Goal: Find specific page/section: Find specific page/section

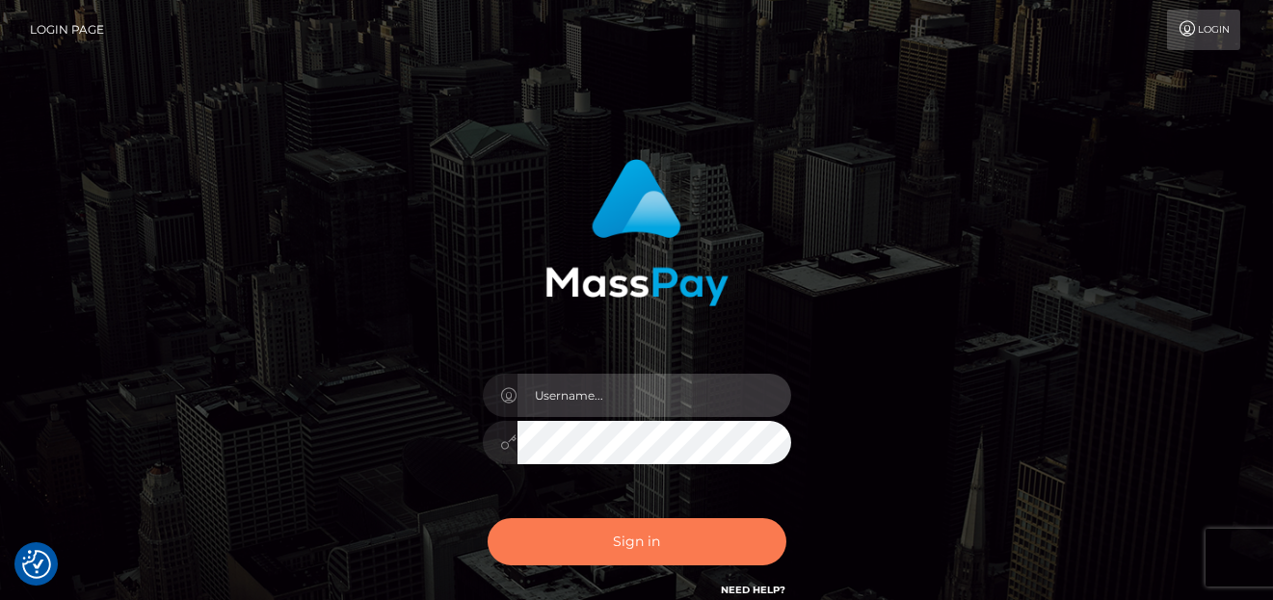
type input "[PERSON_NAME]"
drag, startPoint x: 592, startPoint y: 542, endPoint x: 600, endPoint y: 527, distance: 16.9
click at [594, 542] on button "Sign in" at bounding box center [637, 542] width 299 height 47
type input "[PERSON_NAME]"
click at [569, 543] on button "Sign in" at bounding box center [637, 542] width 299 height 47
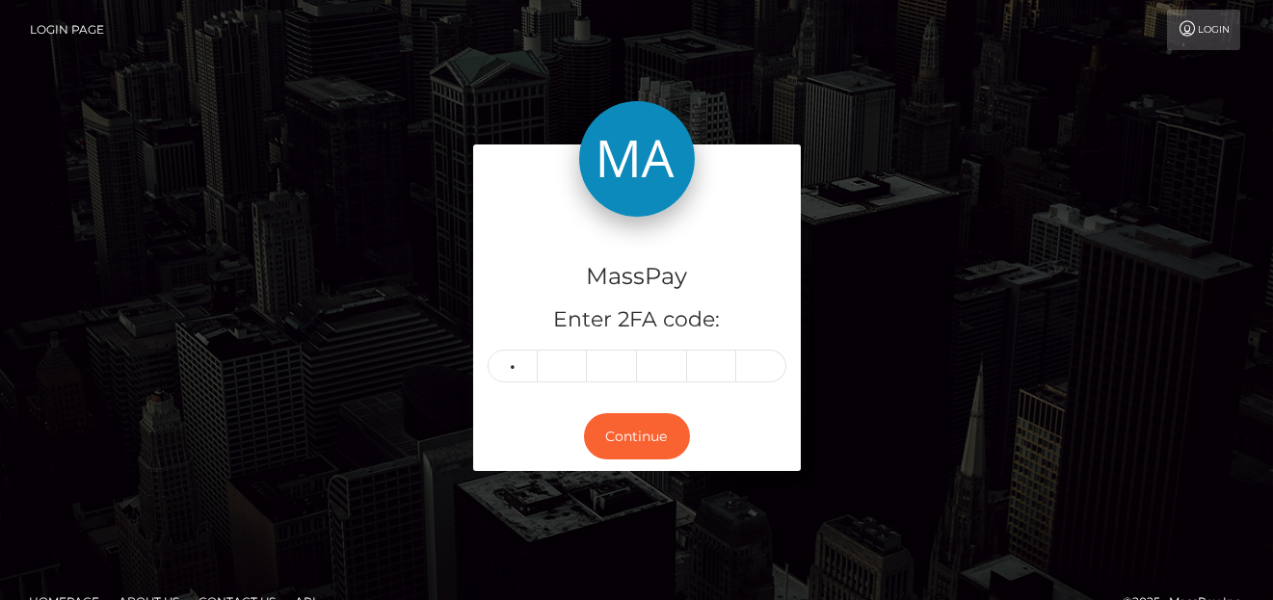
type input "9"
type input "1"
type input "6"
type input "5"
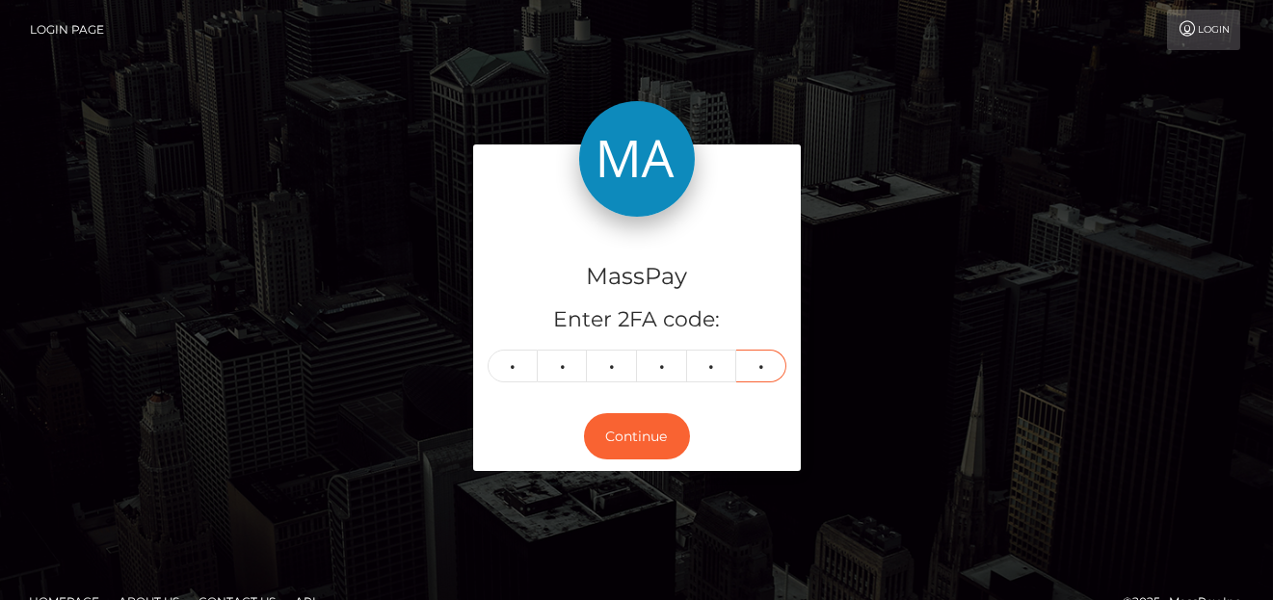
type input "4"
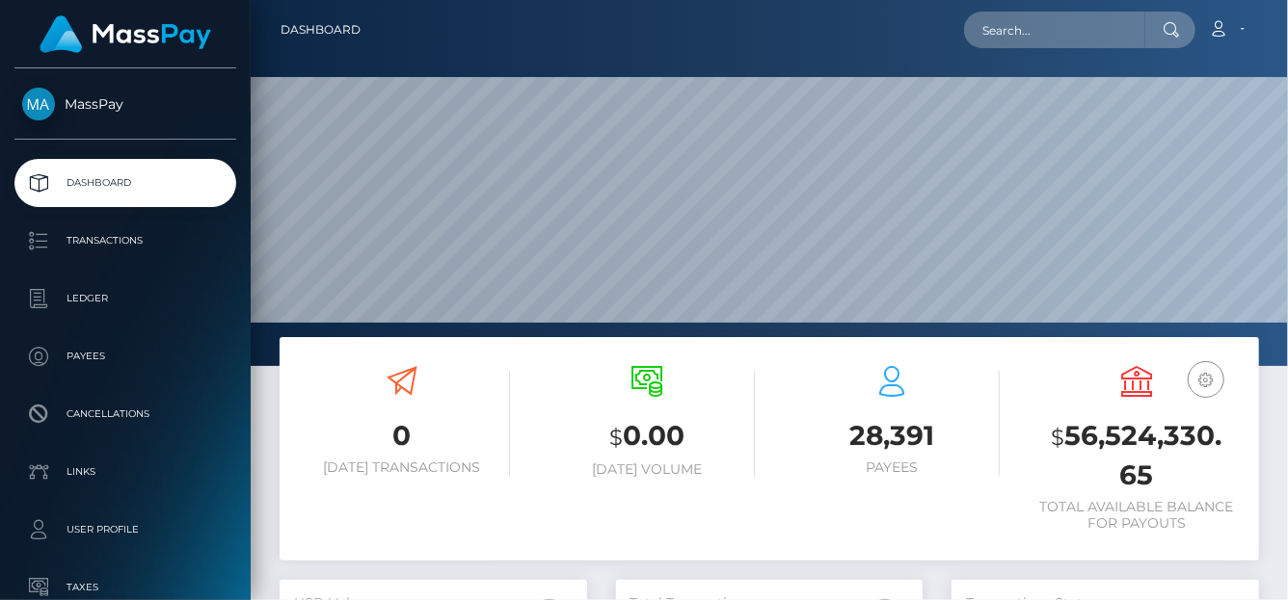
scroll to position [572, 307]
click at [996, 35] on input "text" at bounding box center [1054, 30] width 181 height 37
paste input "youdawg@hotmail.com"
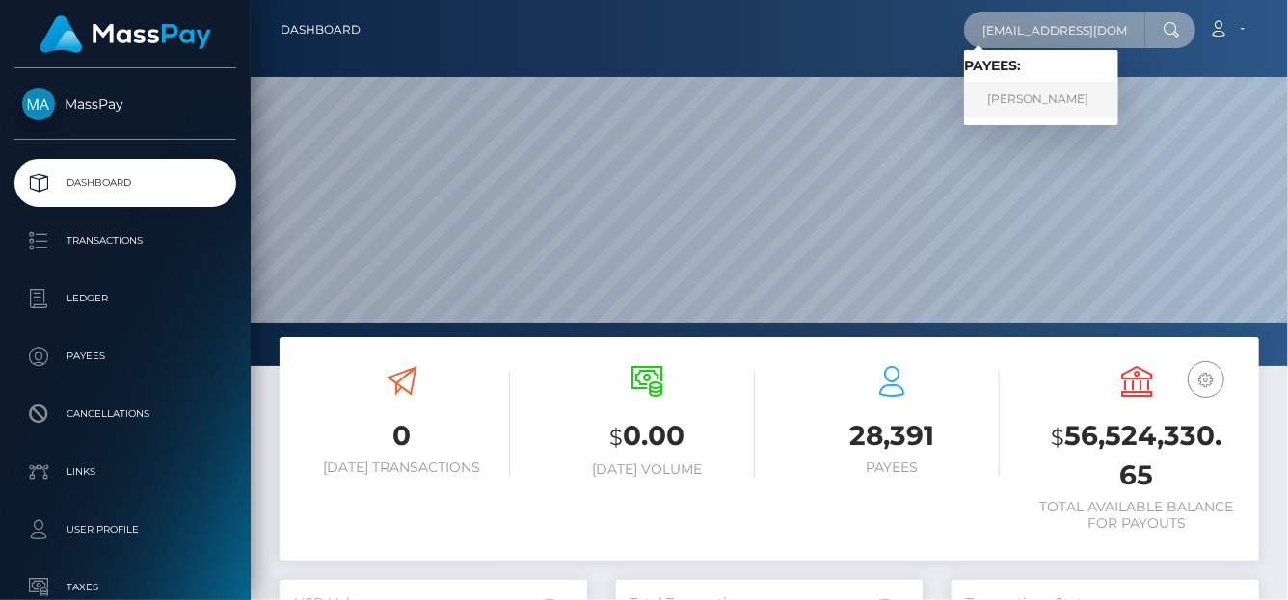
type input "youdawg@hotmail.com"
click at [1006, 98] on link "Brenda Lockhart" at bounding box center [1041, 100] width 154 height 36
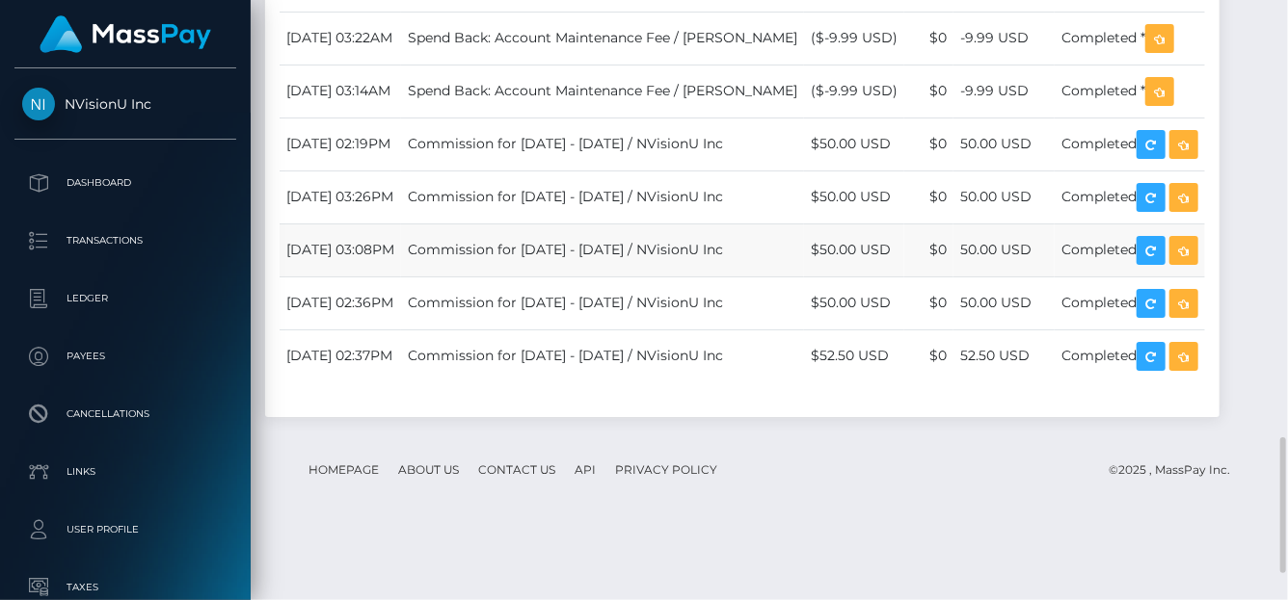
scroll to position [2053, 0]
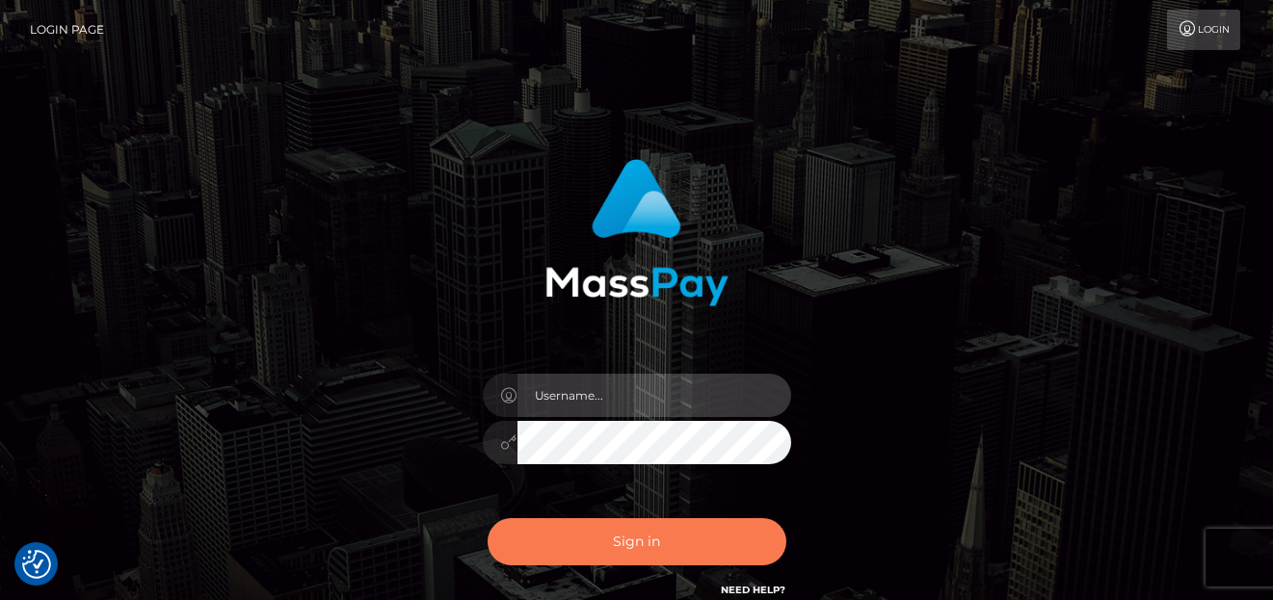
type input "denise"
click at [653, 528] on button "Sign in" at bounding box center [637, 542] width 299 height 47
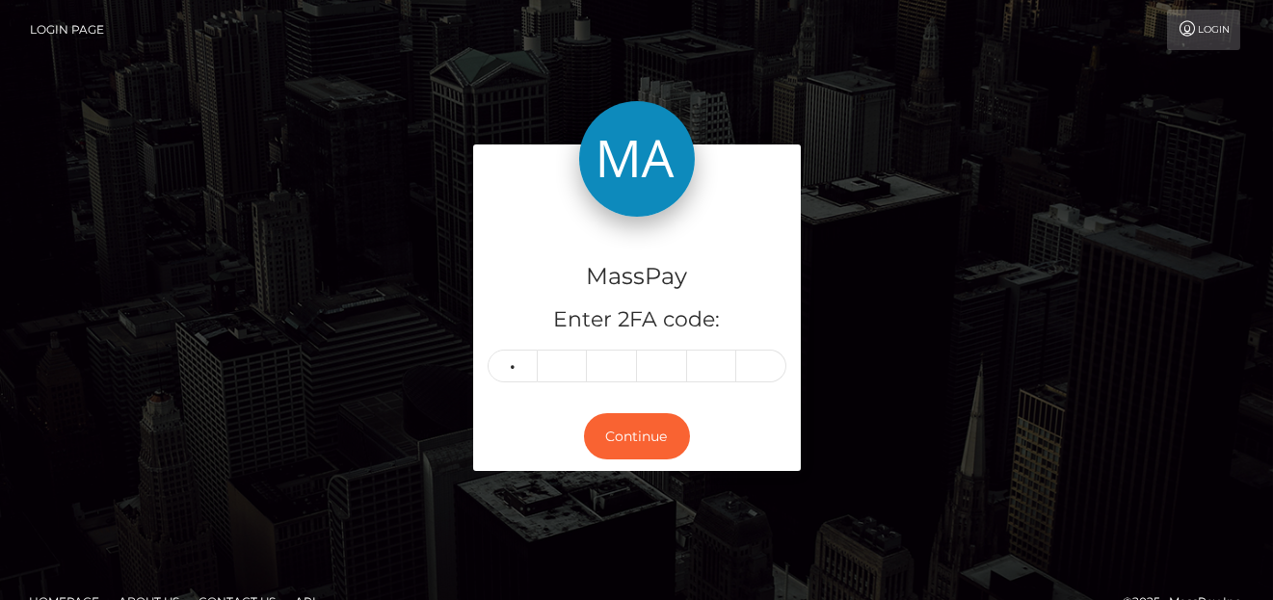
type input "3"
type input "1"
type input "5"
type input "7"
type input "9"
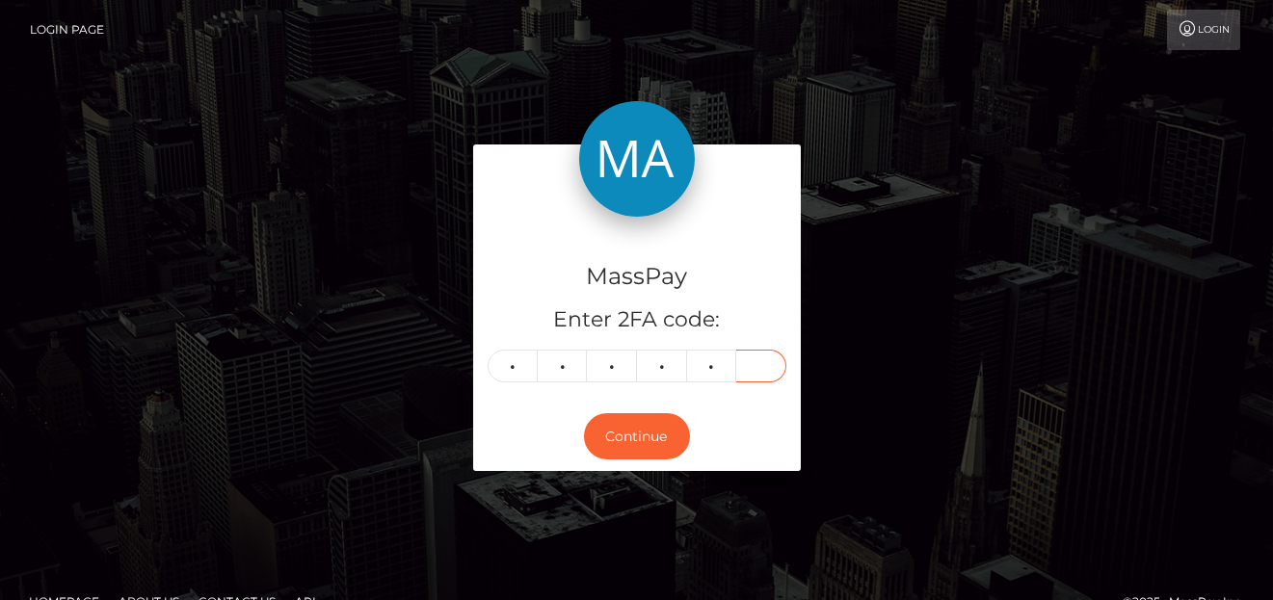
type input "9"
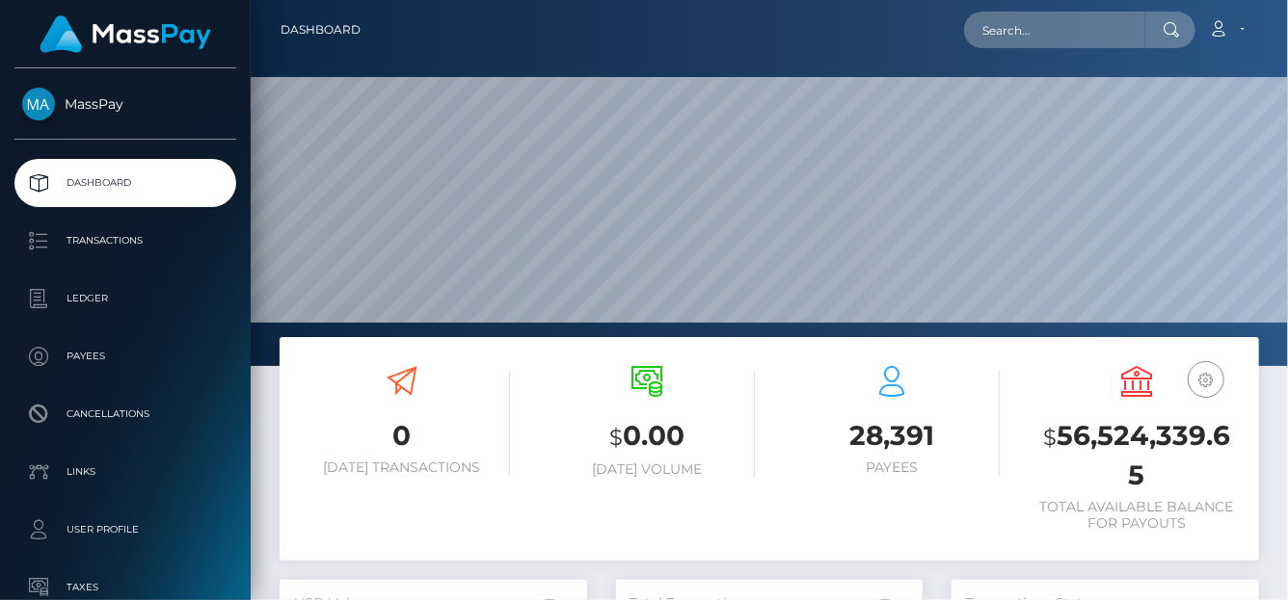
scroll to position [341, 307]
click at [1024, 40] on input "text" at bounding box center [1054, 30] width 181 height 37
paste input "[EMAIL_ADDRESS][DOMAIN_NAME]"
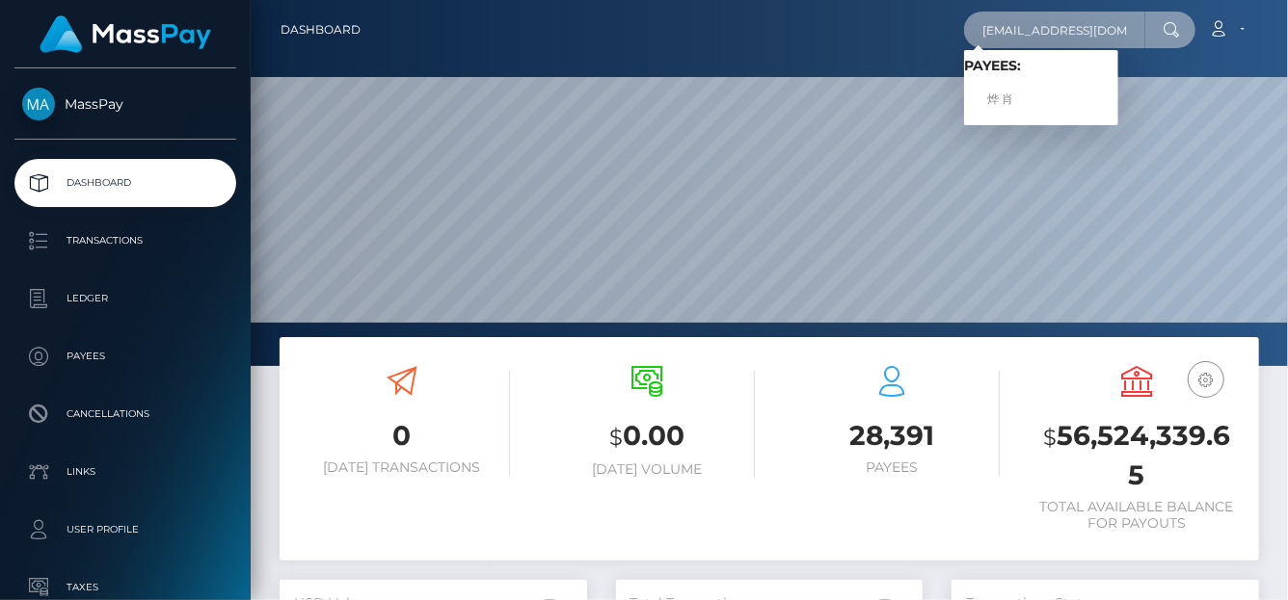
type input "[EMAIL_ADDRESS][DOMAIN_NAME]"
click at [1003, 102] on link "烨 肖" at bounding box center [1041, 100] width 154 height 36
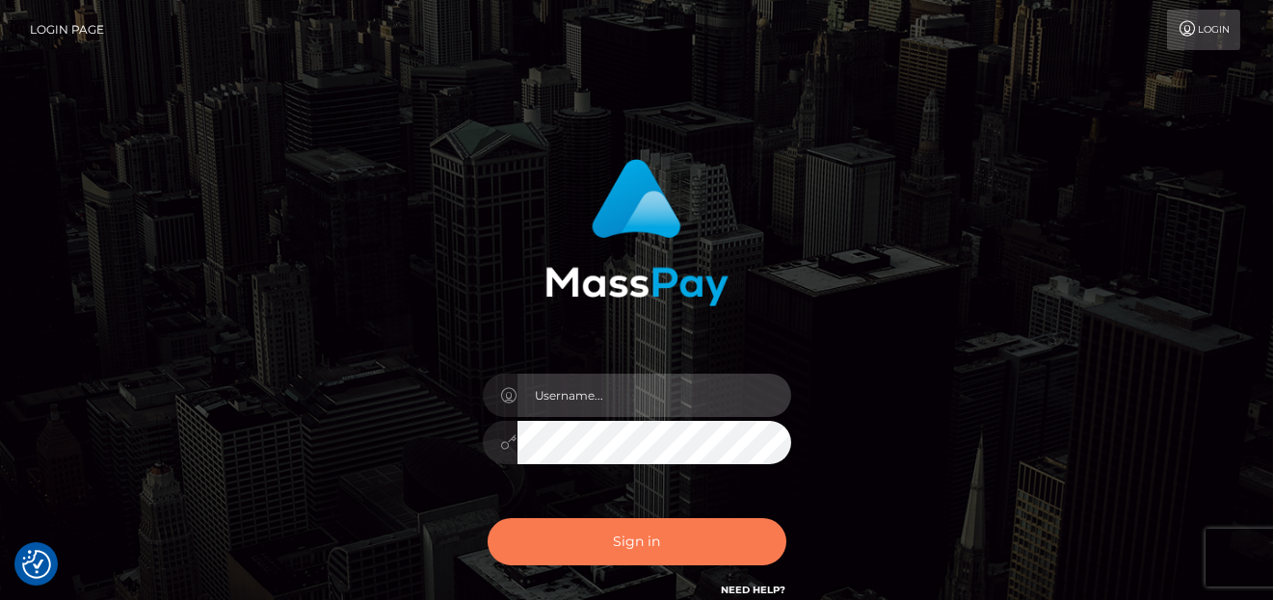
type input "[PERSON_NAME]"
click at [616, 538] on button "Sign in" at bounding box center [637, 542] width 299 height 47
type input "[PERSON_NAME]"
click at [618, 530] on button "Sign in" at bounding box center [637, 542] width 299 height 47
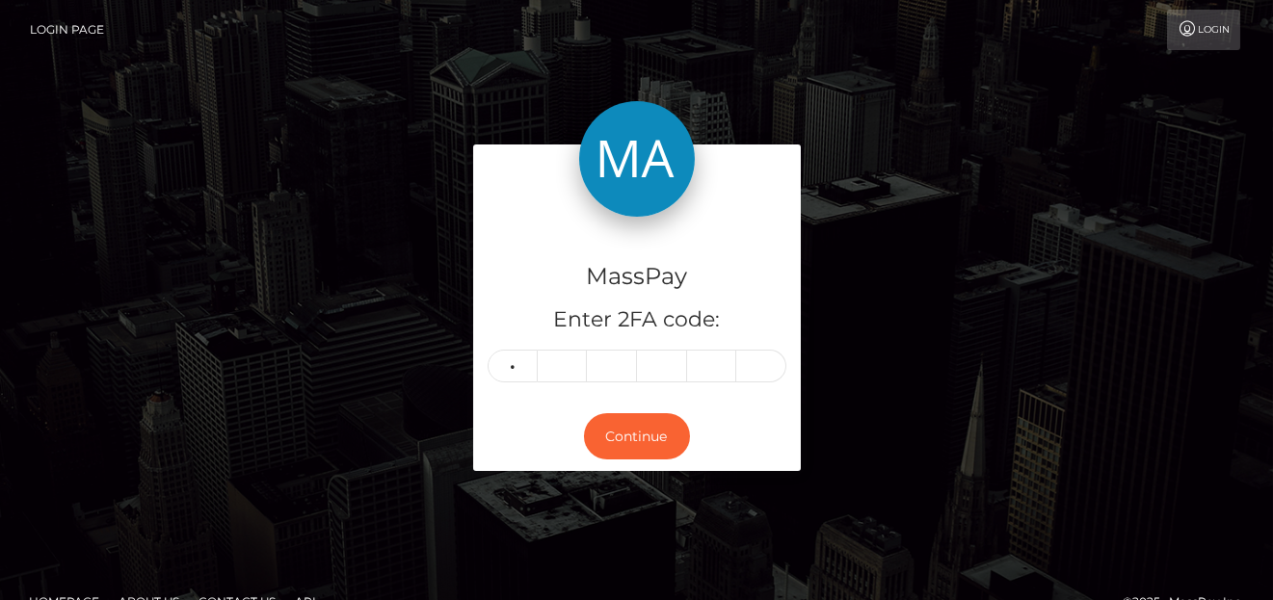
type input "7"
type input "0"
type input "6"
type input "4"
type input "7"
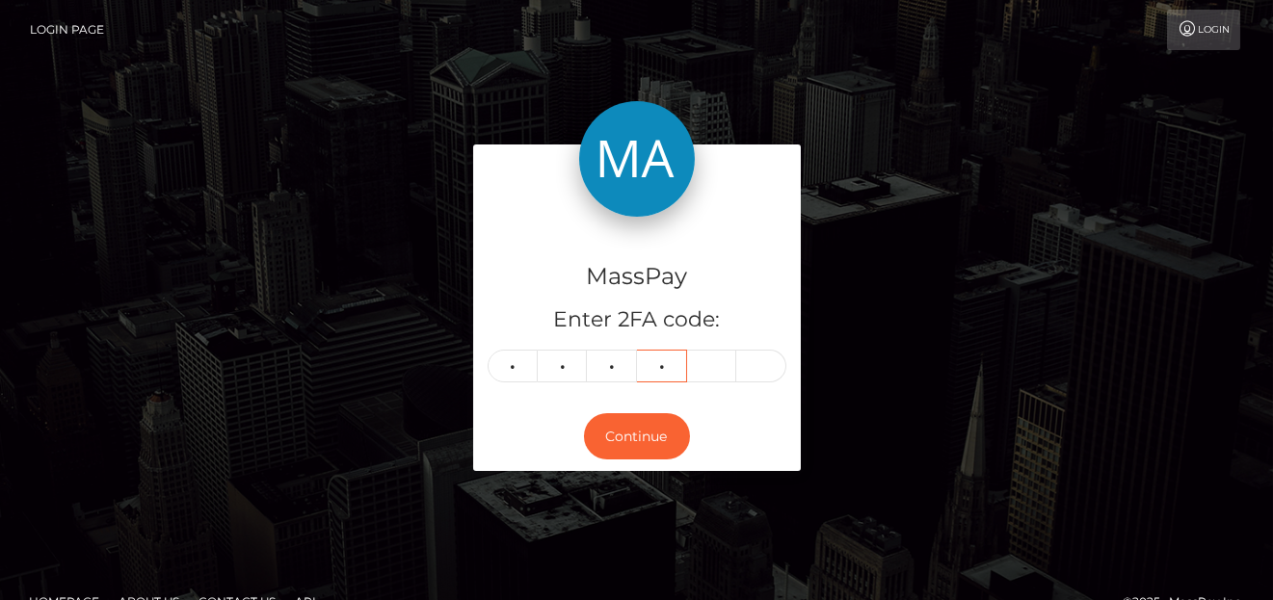
type input "2"
type input "9"
type input "2"
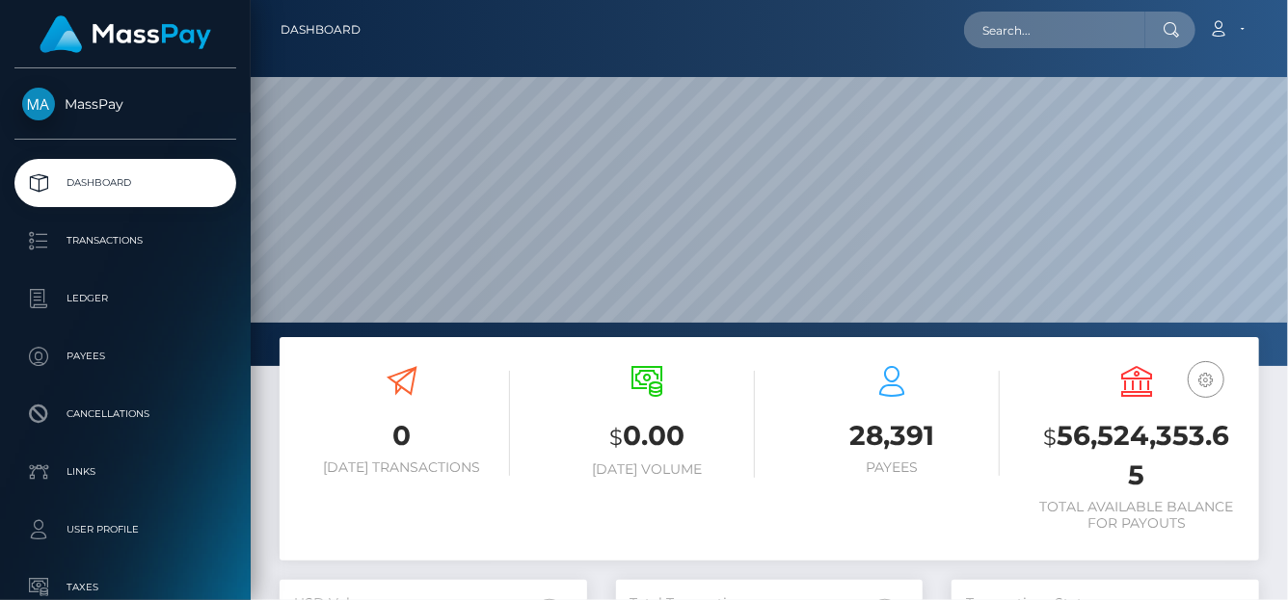
scroll to position [366, 1037]
click at [1022, 23] on input "text" at bounding box center [1054, 30] width 181 height 37
paste input "473895424856436736"
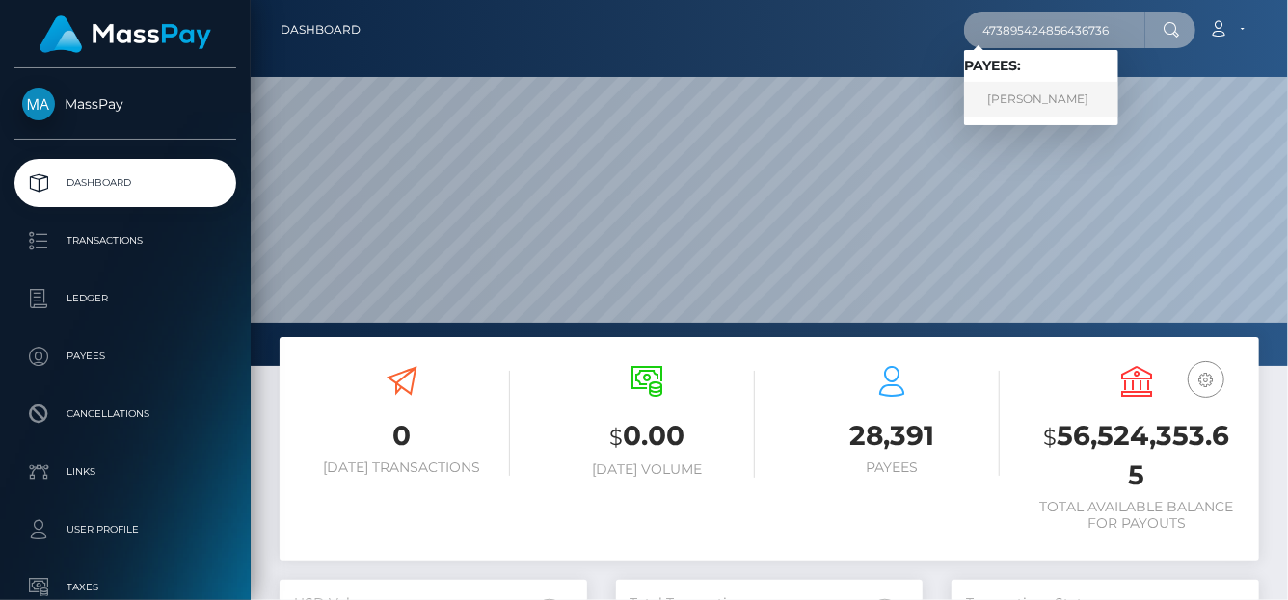
type input "473895424856436736"
click at [1008, 108] on link "[PERSON_NAME]" at bounding box center [1041, 100] width 154 height 36
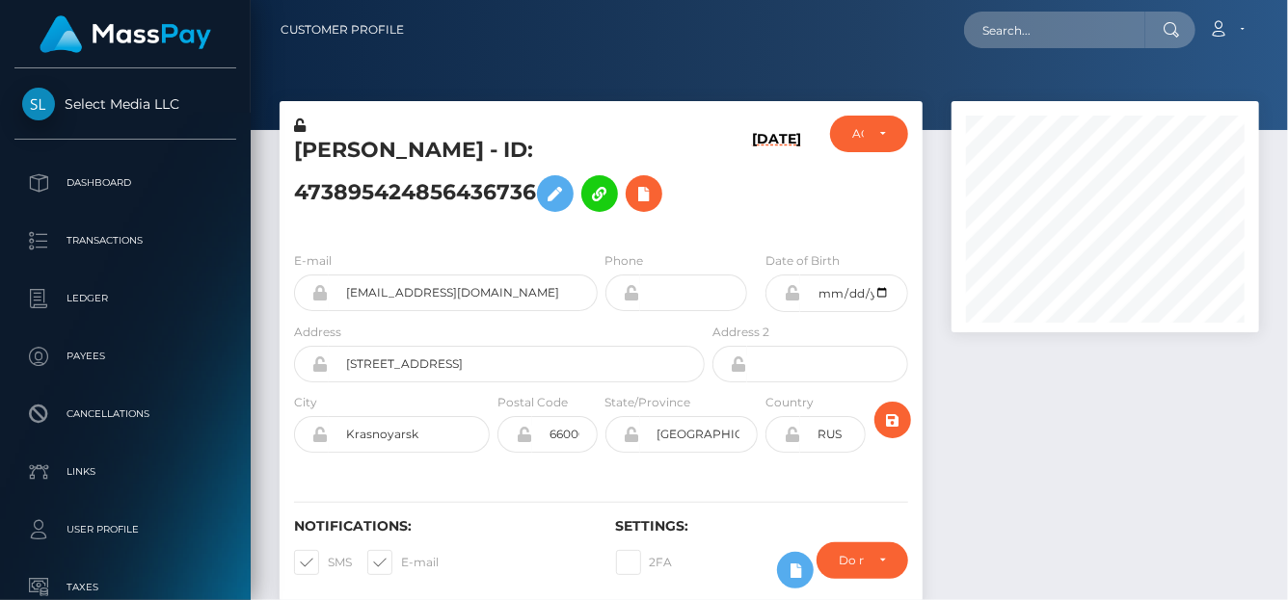
scroll to position [231, 307]
click at [646, 194] on icon at bounding box center [643, 194] width 23 height 24
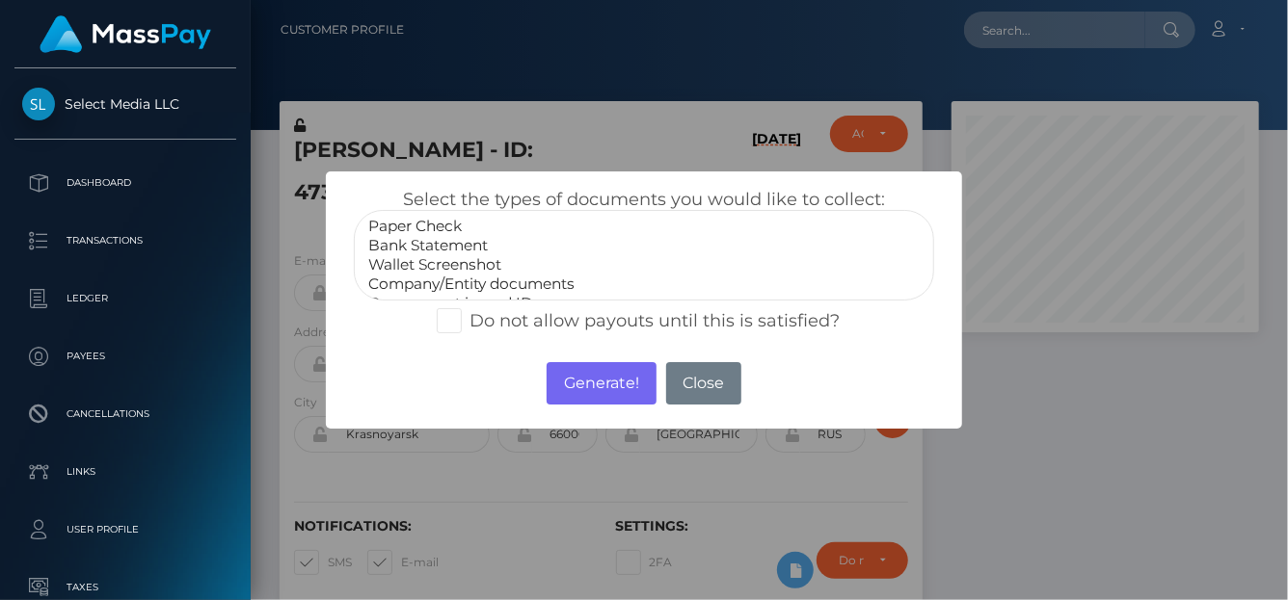
scroll to position [38, 0]
select select "Miscellaneous"
click at [421, 281] on option "Miscellaneous" at bounding box center [643, 285] width 555 height 19
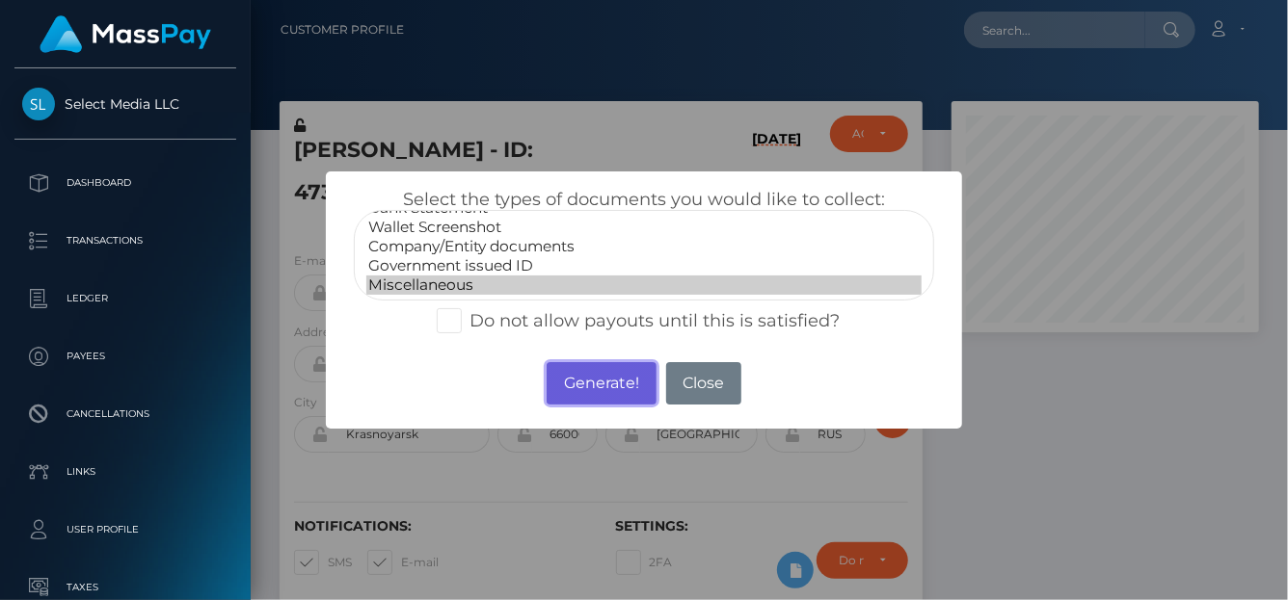
click at [606, 379] on button "Generate!" at bounding box center [600, 383] width 109 height 42
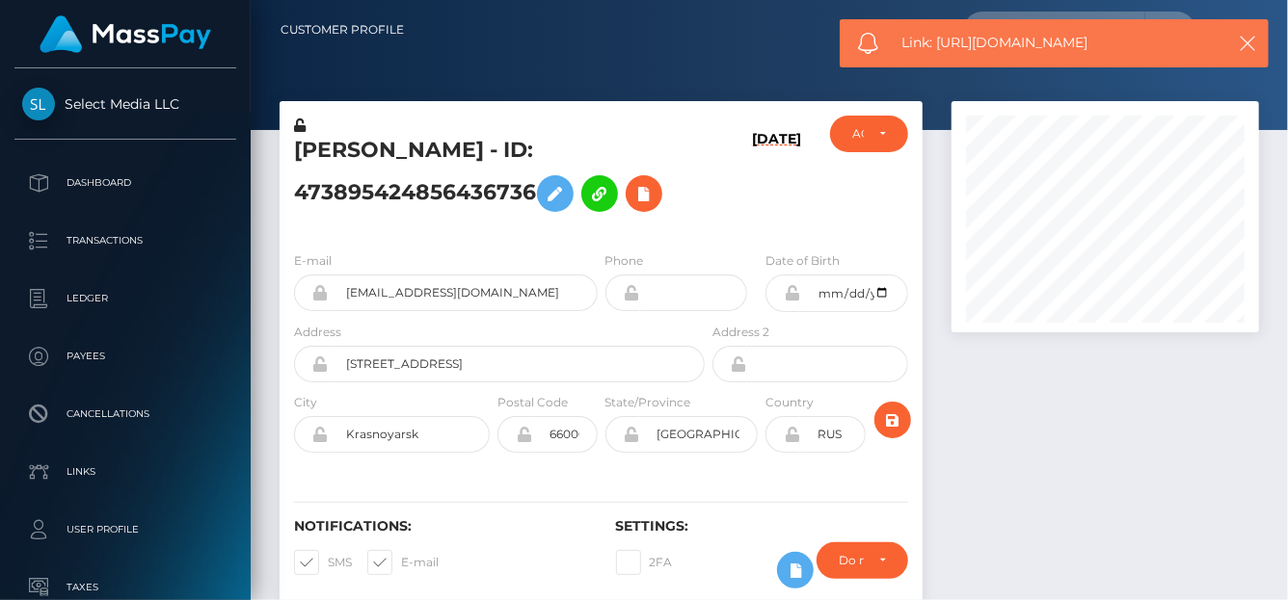
drag, startPoint x: 1143, startPoint y: 38, endPoint x: 934, endPoint y: 41, distance: 209.2
click at [934, 41] on span "Link: https://l.maspay.io/Bk2t1" at bounding box center [1056, 43] width 309 height 20
copy span "https://l.maspay.io/Bk2t1"
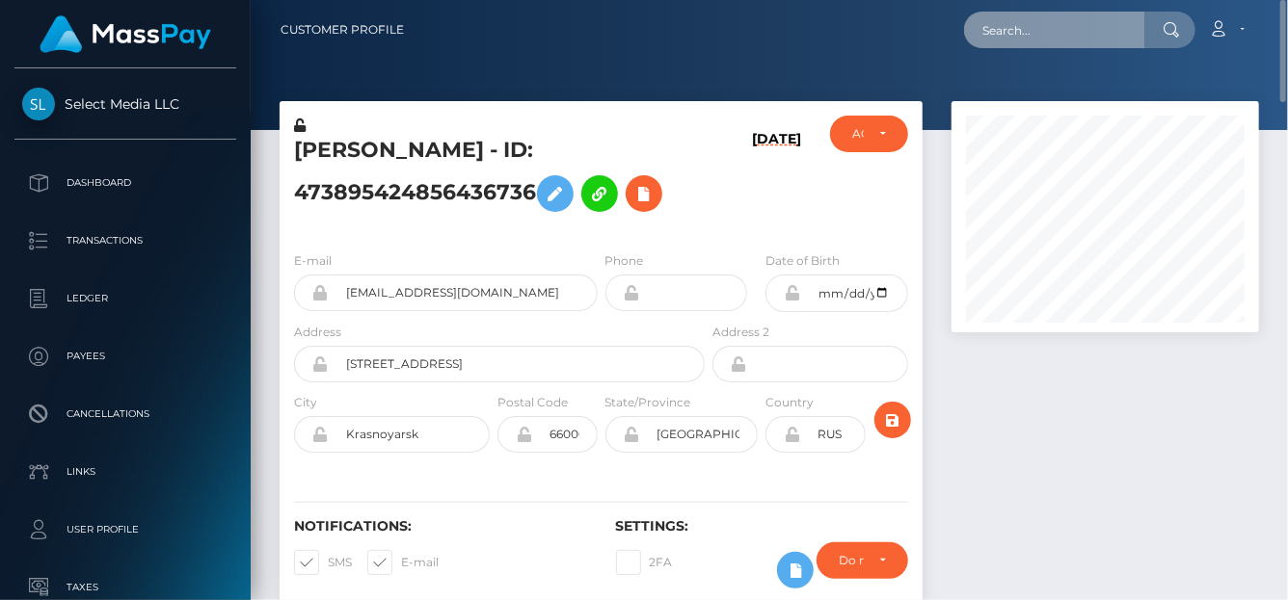
click at [1019, 35] on input "text" at bounding box center [1054, 30] width 181 height 37
paste input "817882976548302852"
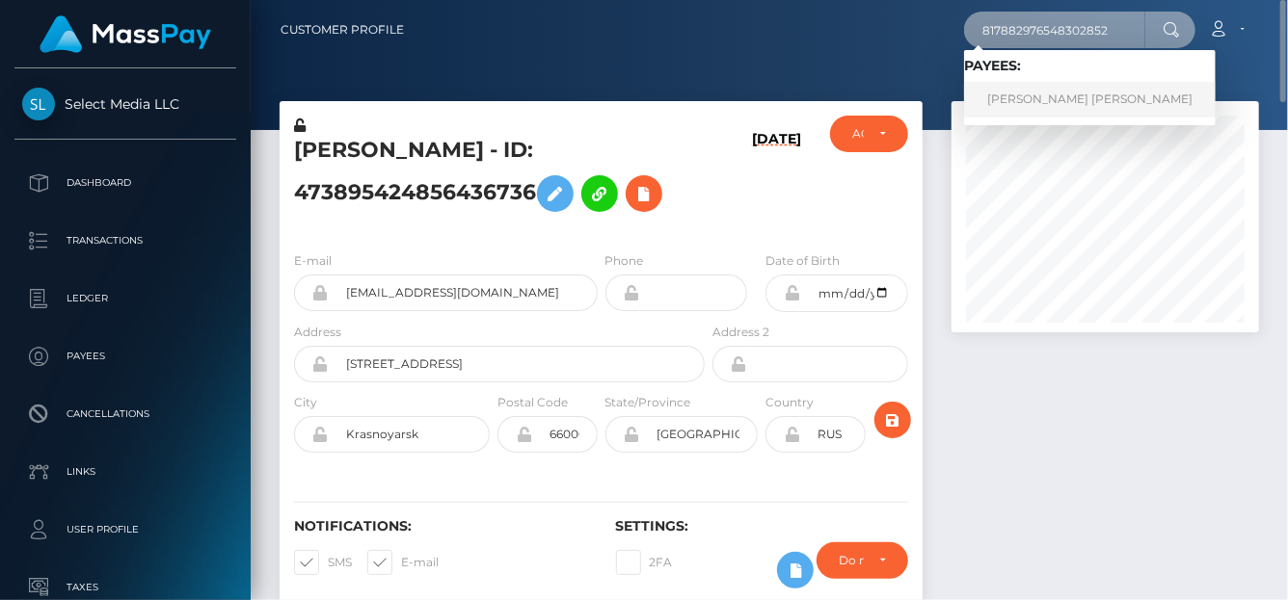
type input "817882976548302852"
click at [1013, 101] on link "CARINA JEANETTE PENA" at bounding box center [1090, 100] width 252 height 36
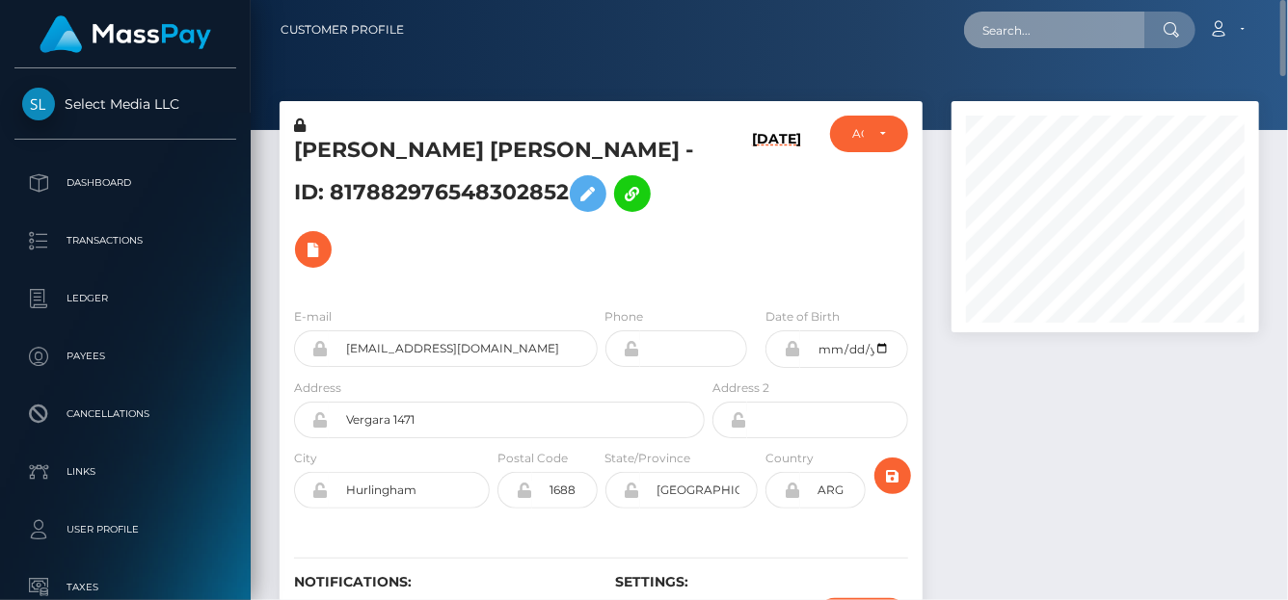
click at [1030, 35] on input "text" at bounding box center [1054, 30] width 181 height 37
paste input "697961764087668737"
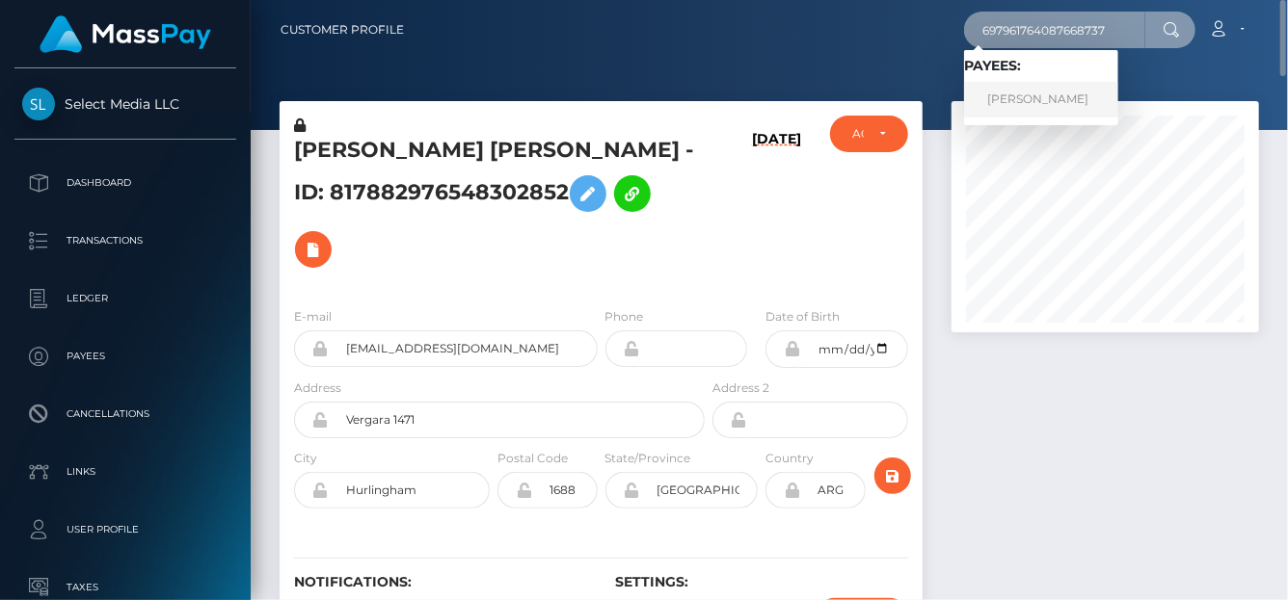
type input "697961764087668737"
click at [1024, 101] on link "Ekaterina Zhigalina" at bounding box center [1041, 100] width 154 height 36
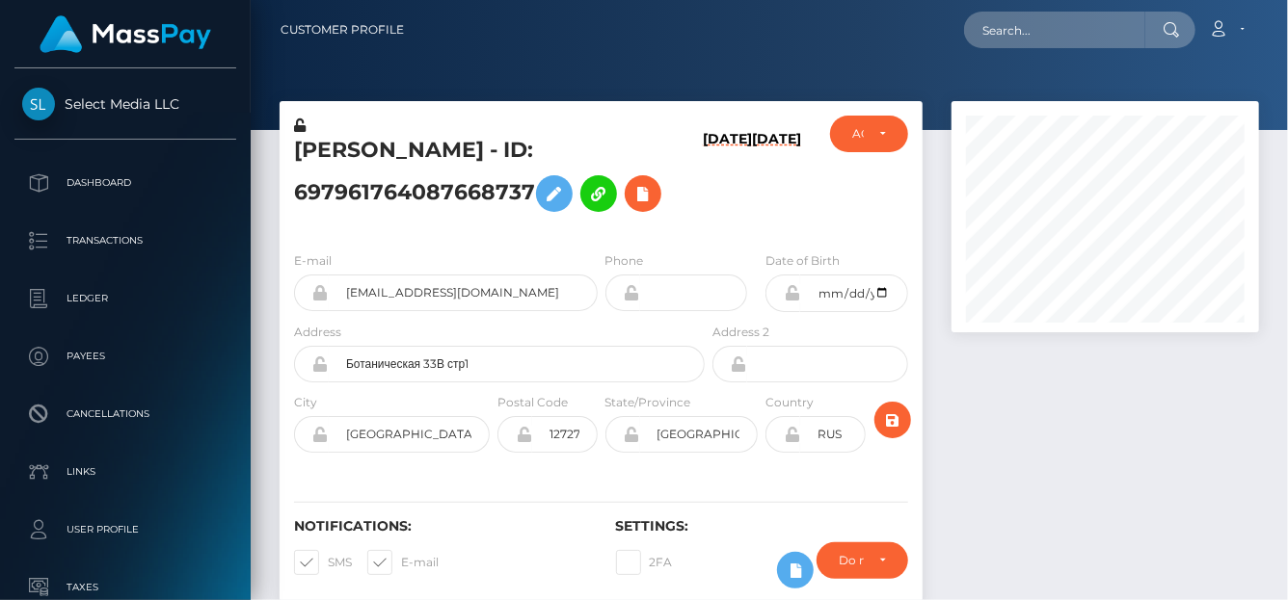
scroll to position [231, 307]
click at [645, 194] on icon at bounding box center [642, 194] width 23 height 24
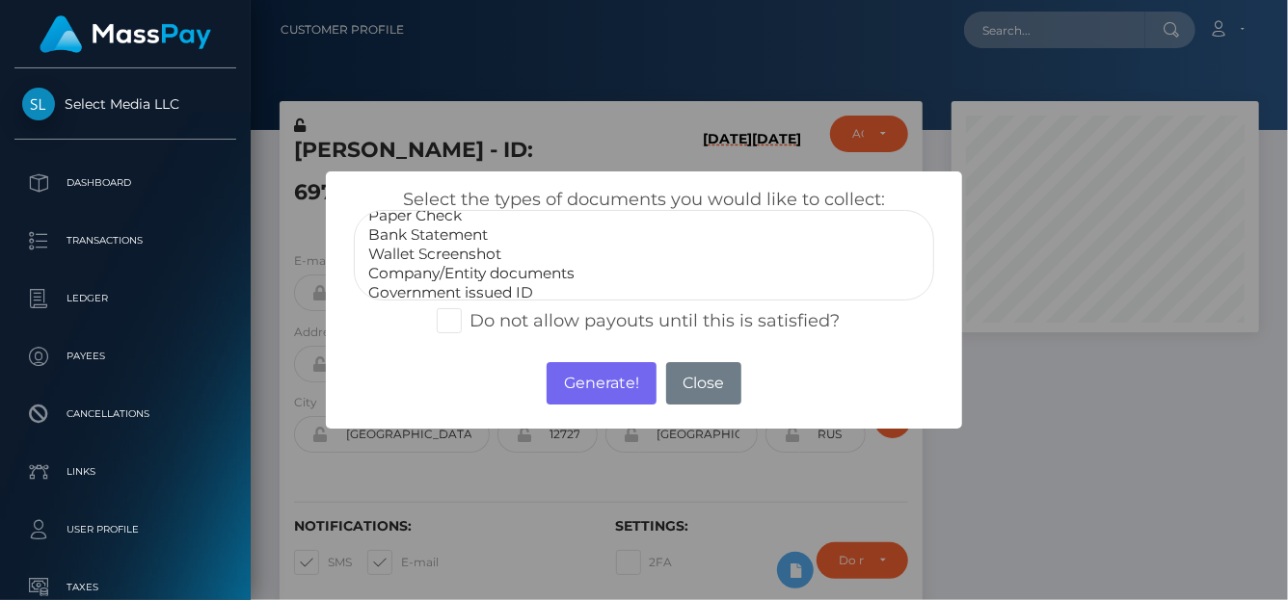
scroll to position [38, 0]
select select "Miscellaneous"
click at [427, 278] on option "Miscellaneous" at bounding box center [643, 285] width 555 height 19
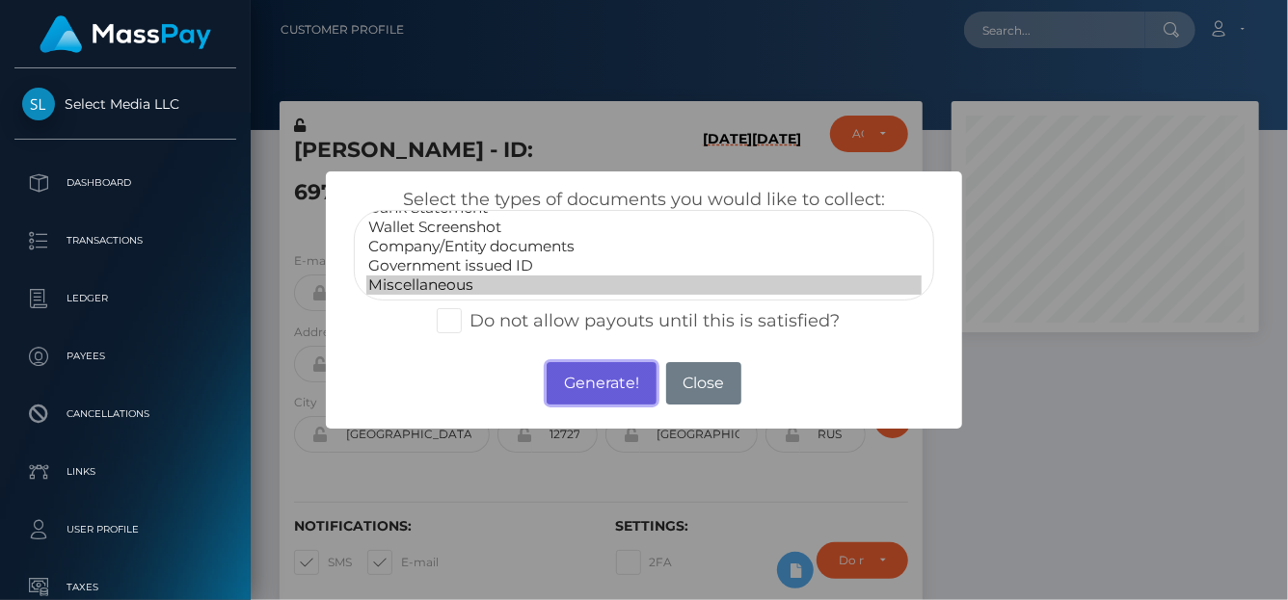
click at [598, 385] on button "Generate!" at bounding box center [600, 383] width 109 height 42
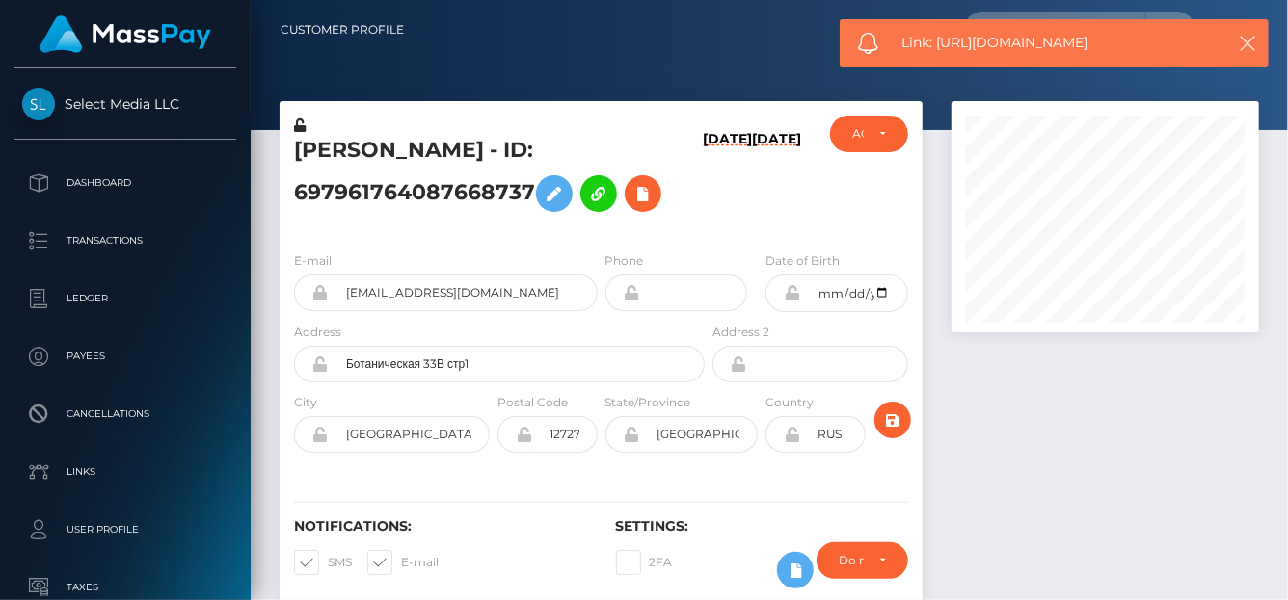
drag, startPoint x: 1130, startPoint y: 41, endPoint x: 940, endPoint y: 54, distance: 190.3
click at [940, 54] on div "Link: [URL][DOMAIN_NAME]" at bounding box center [1053, 43] width 429 height 48
copy span "[URL][DOMAIN_NAME]"
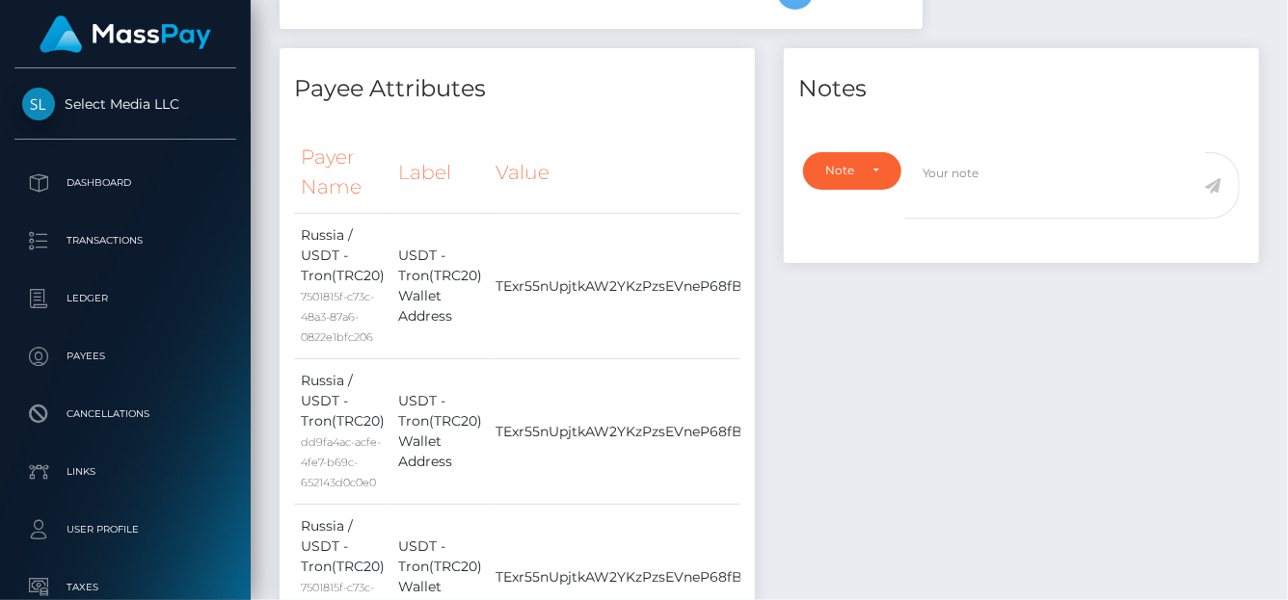
scroll to position [289, 0]
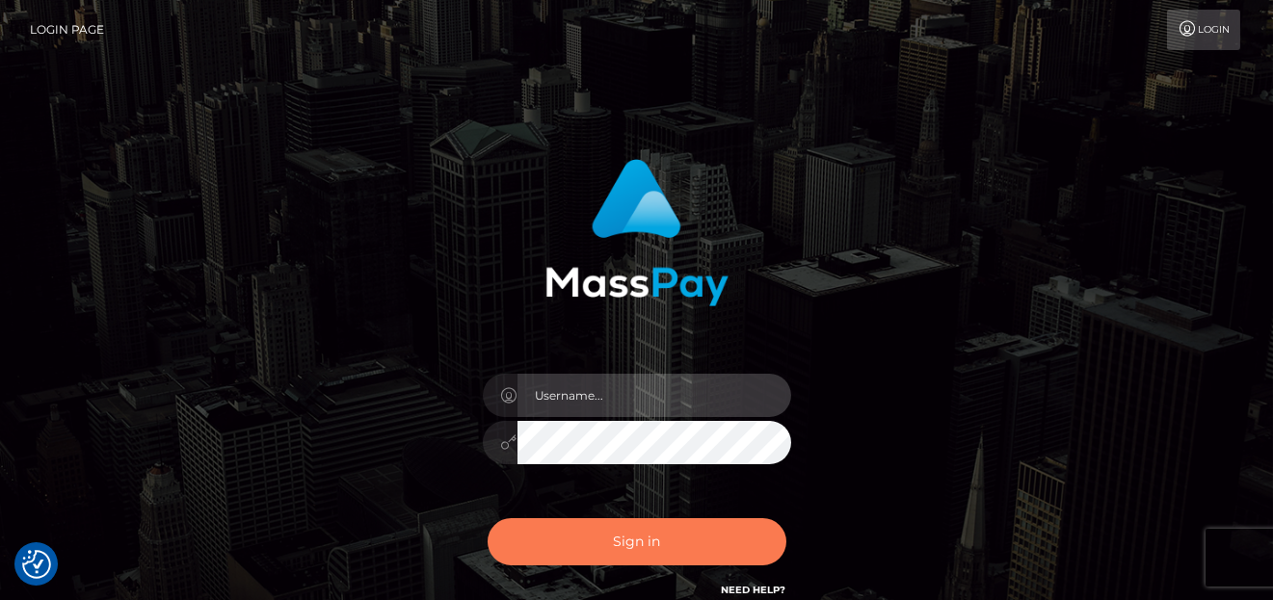
type input "[PERSON_NAME]"
click at [572, 528] on button "Sign in" at bounding box center [637, 542] width 299 height 47
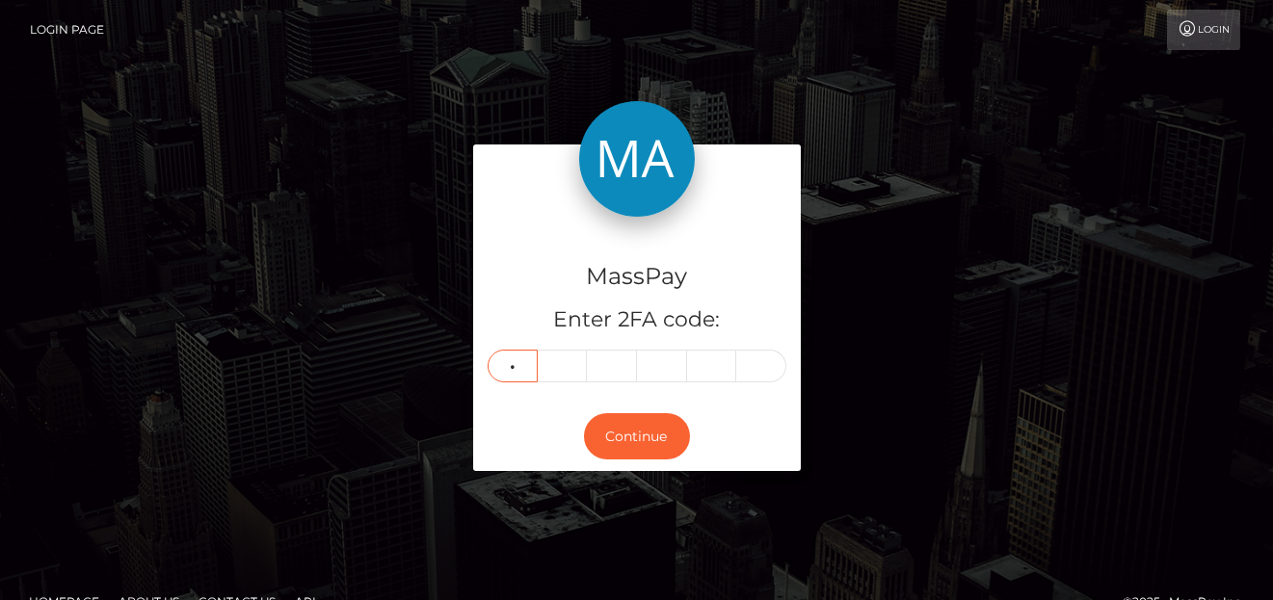
type input "7"
type input "0"
type input "7"
type input "9"
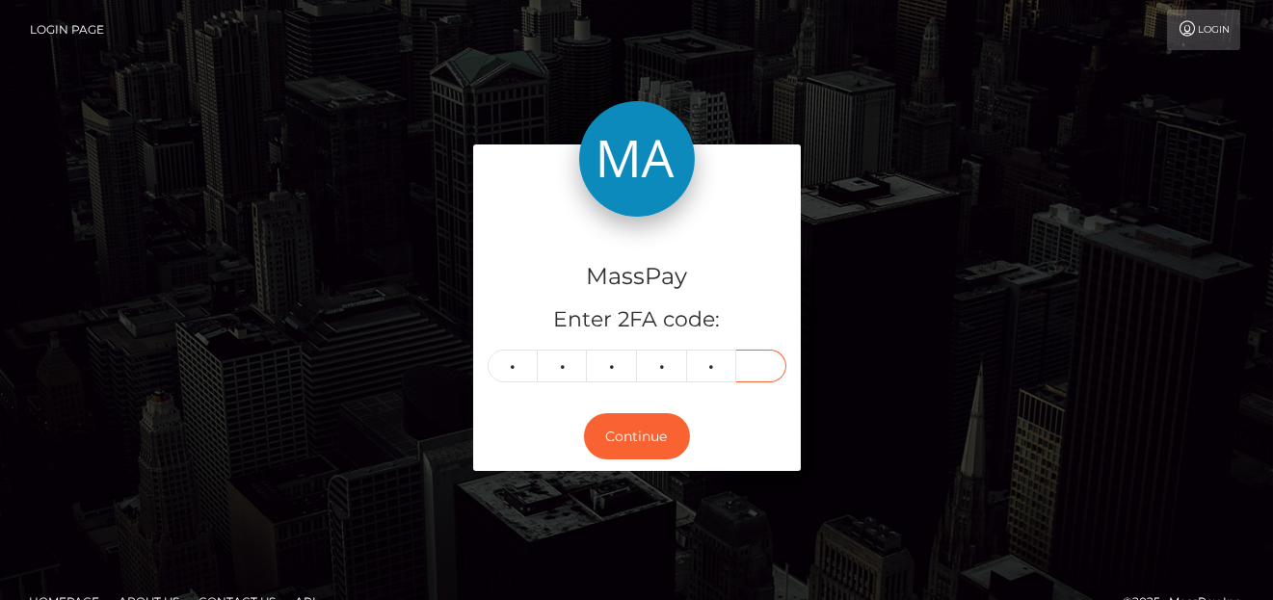
type input "8"
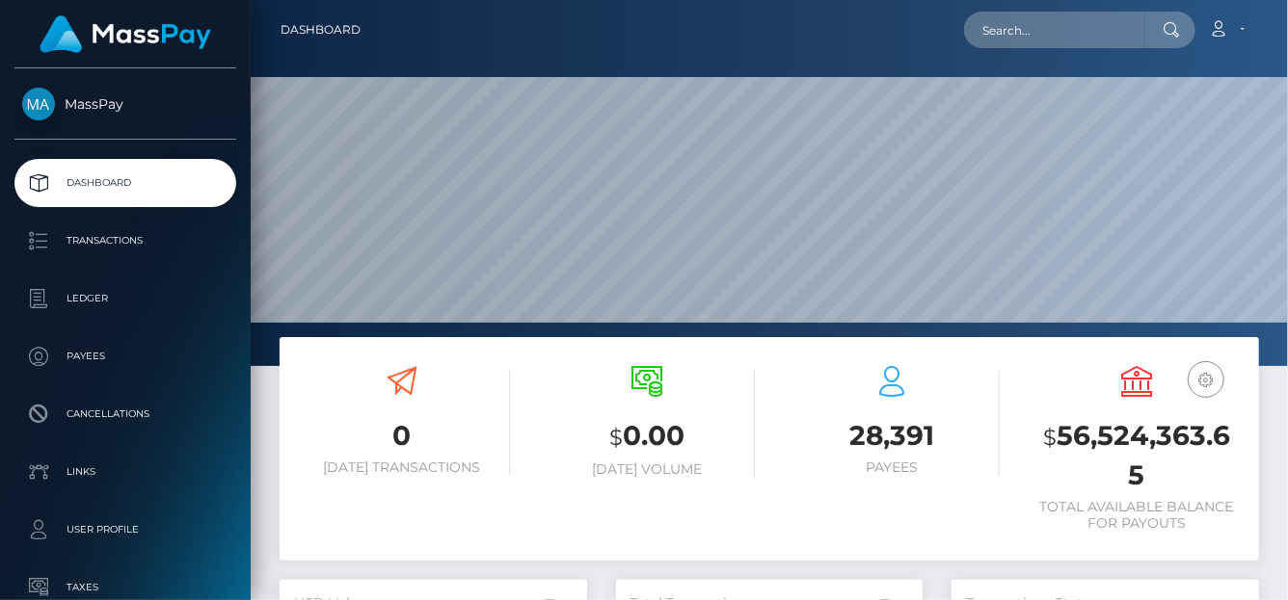
scroll to position [572, 307]
click at [994, 32] on input "text" at bounding box center [1054, 30] width 181 height 37
paste input "[EMAIL_ADDRESS][DOMAIN_NAME]"
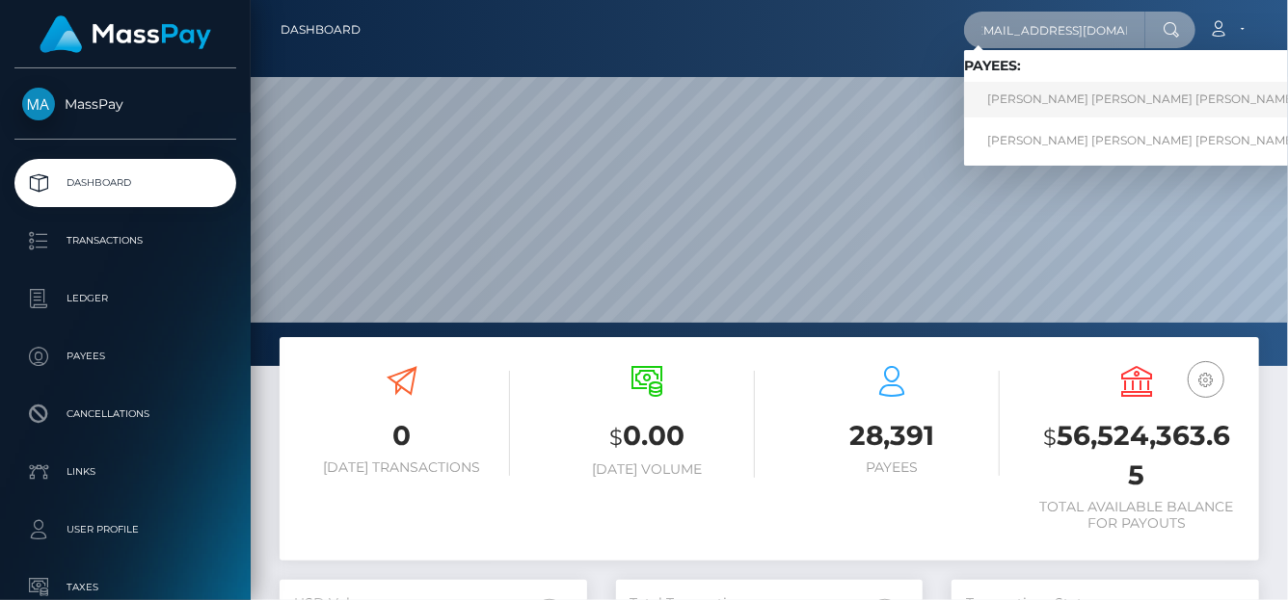
type input "[EMAIL_ADDRESS][DOMAIN_NAME]"
click at [1019, 104] on link "[PERSON_NAME] [PERSON_NAME] [PERSON_NAME]" at bounding box center [1142, 100] width 356 height 36
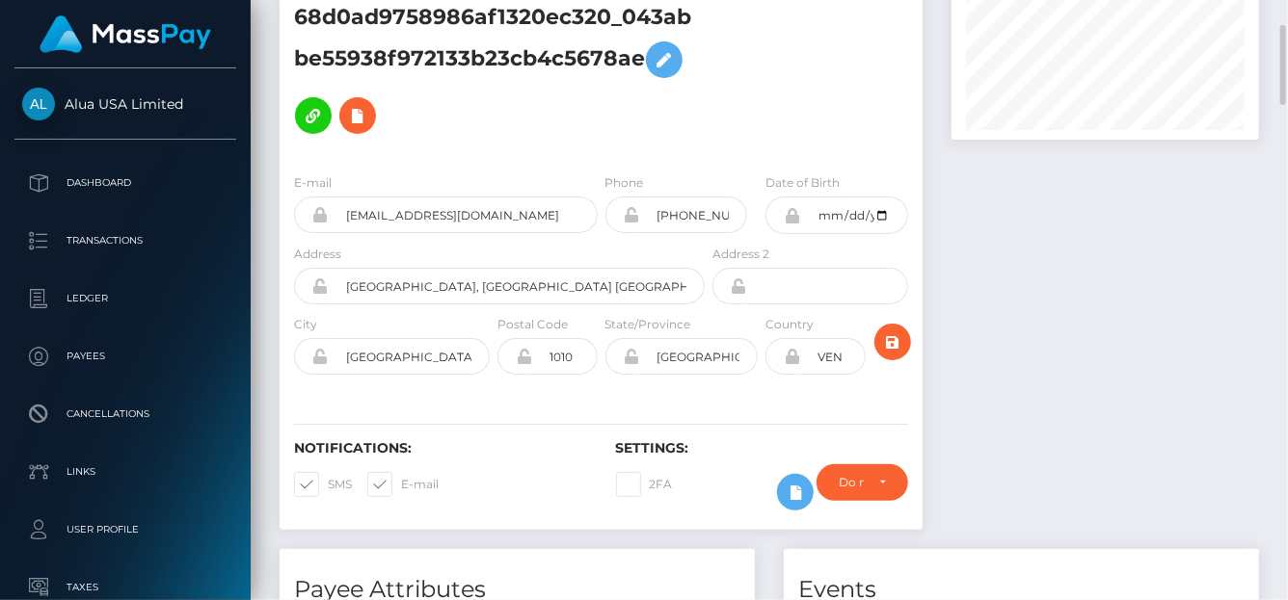
scroll to position [96, 0]
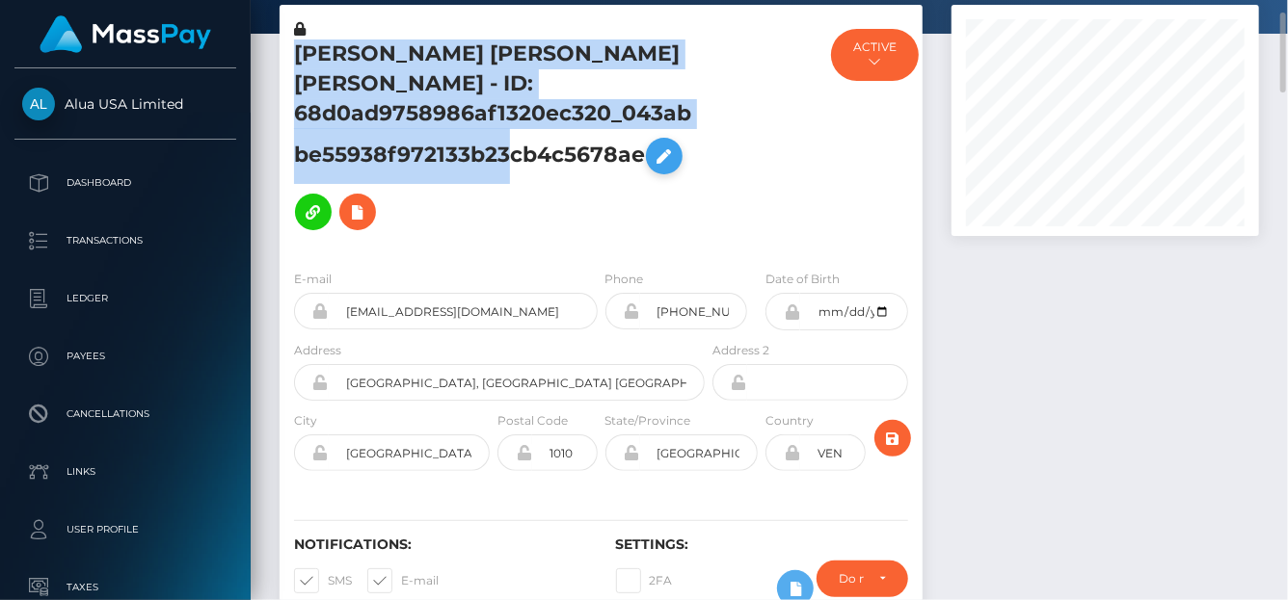
drag, startPoint x: 295, startPoint y: 55, endPoint x: 653, endPoint y: 148, distance: 370.5
click at [653, 148] on h5 "KATHERINE PAOLA MARTINEZ ROJAS - ID: 68d0ad9758986af1320ec320_043abbe55938f9721…" at bounding box center [494, 140] width 400 height 200
copy h5 "KATHERINE PAOLA MARTINEZ ROJAS - ID: 68d0ad9758986af1320ec320_043abbe55938f9721…"
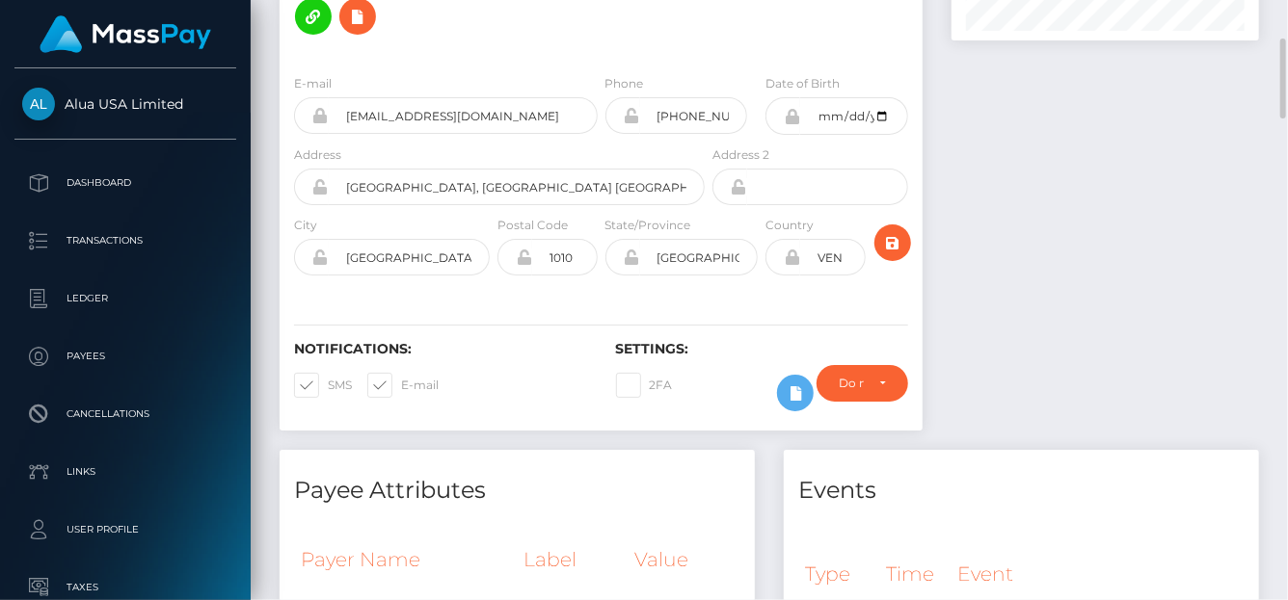
scroll to position [0, 0]
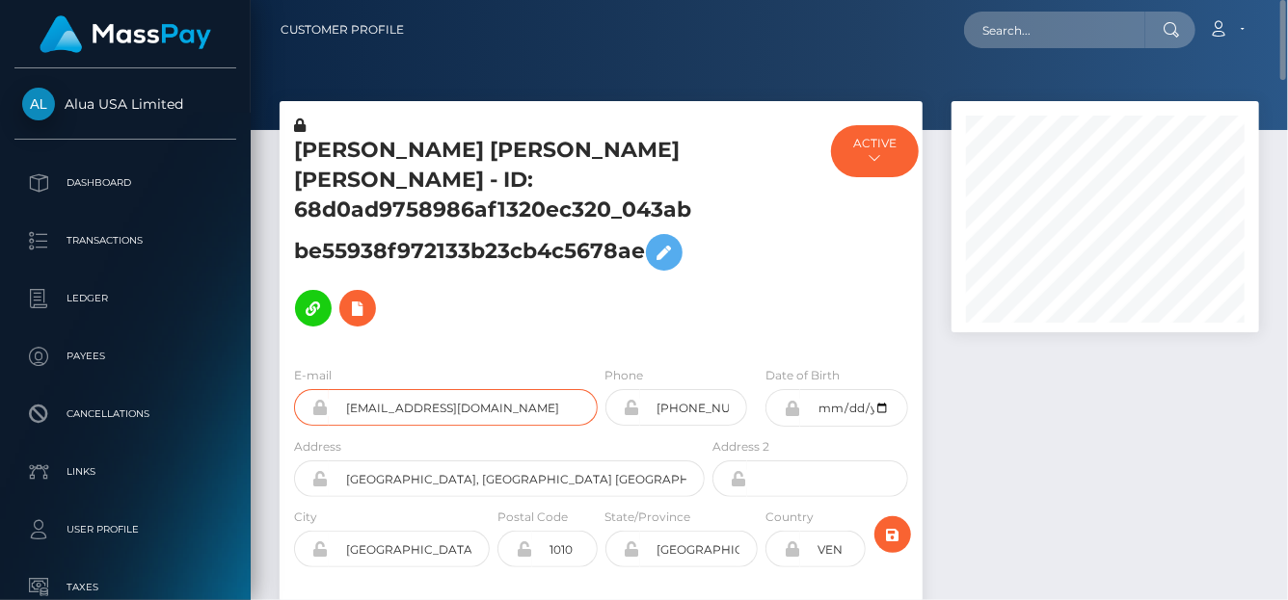
drag, startPoint x: 504, startPoint y: 412, endPoint x: 342, endPoint y: 407, distance: 162.0
click at [342, 407] on input "kathiimenotti@gmail.com" at bounding box center [463, 407] width 269 height 37
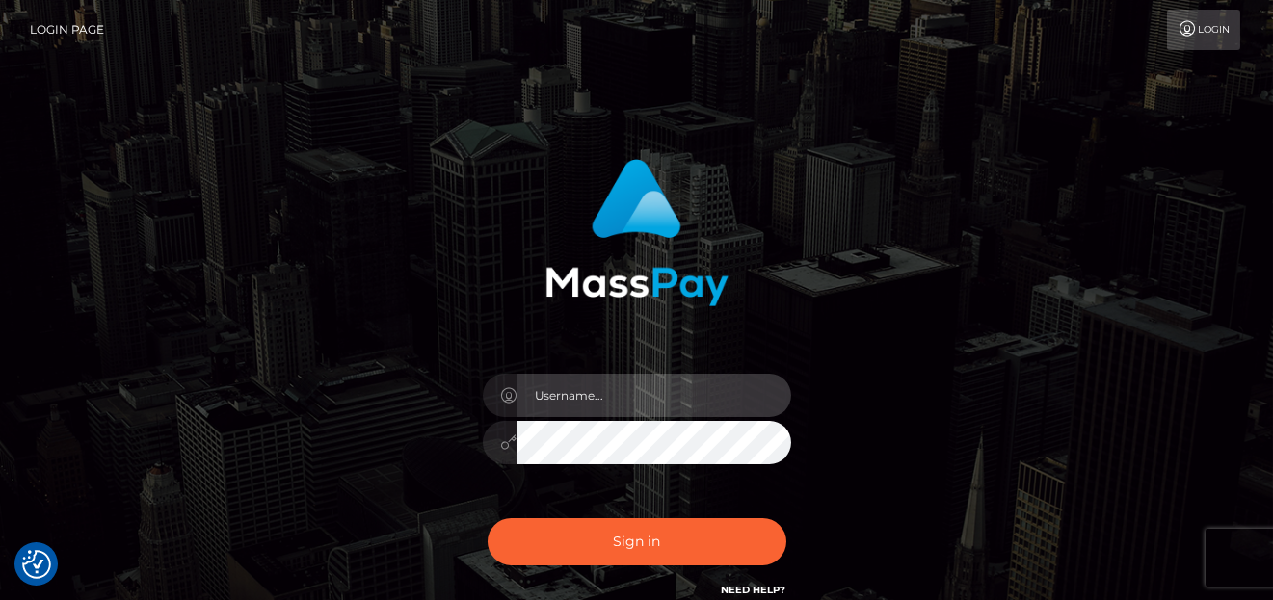
type input "[PERSON_NAME]"
click at [583, 567] on div "Sign in Need Help?" at bounding box center [636, 550] width 337 height 86
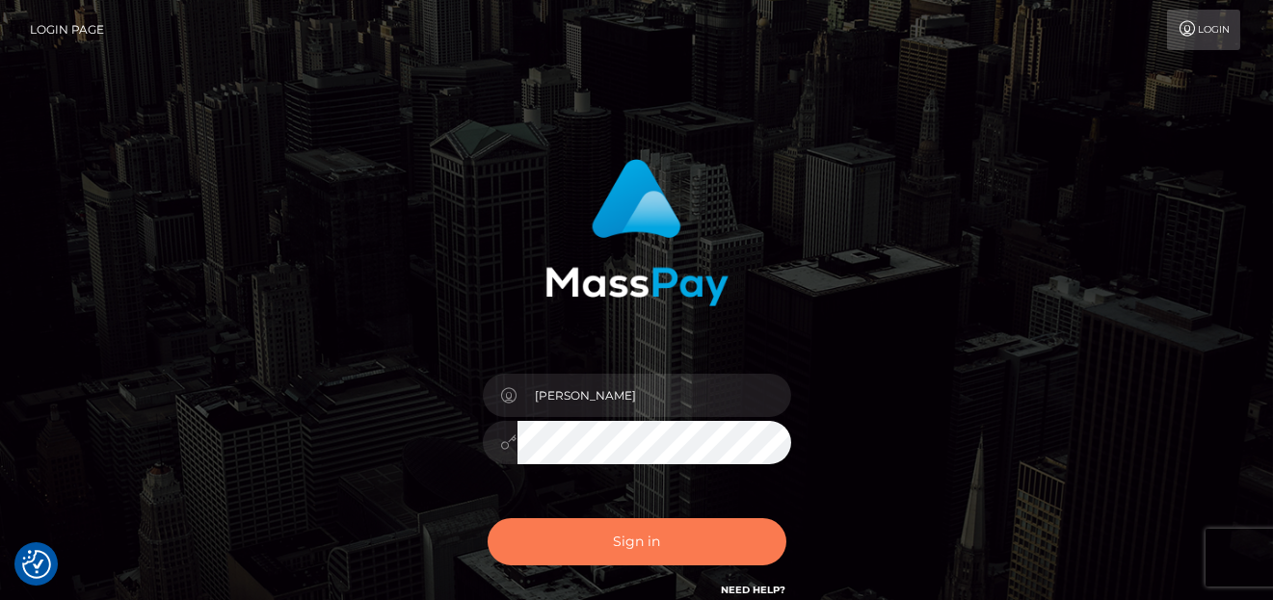
drag, startPoint x: 579, startPoint y: 548, endPoint x: 591, endPoint y: 544, distance: 12.5
click at [588, 548] on button "Sign in" at bounding box center [637, 542] width 299 height 47
type input "[PERSON_NAME]"
click at [597, 549] on button "Sign in" at bounding box center [637, 542] width 299 height 47
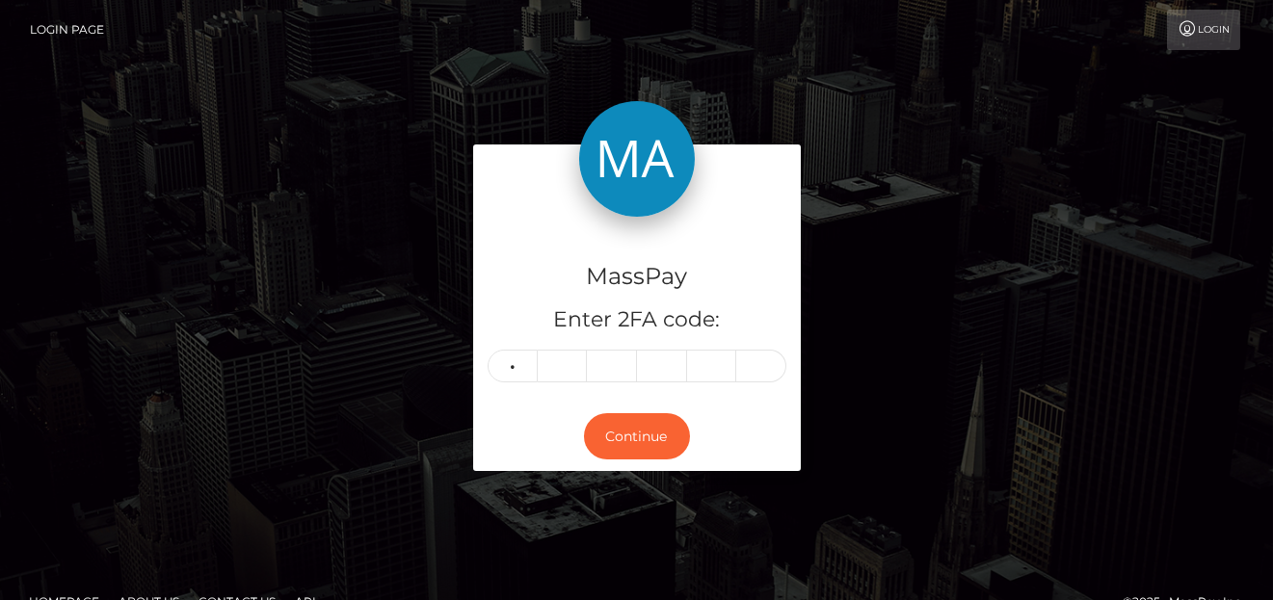
type input "9"
type input "7"
type input "4"
type input "0"
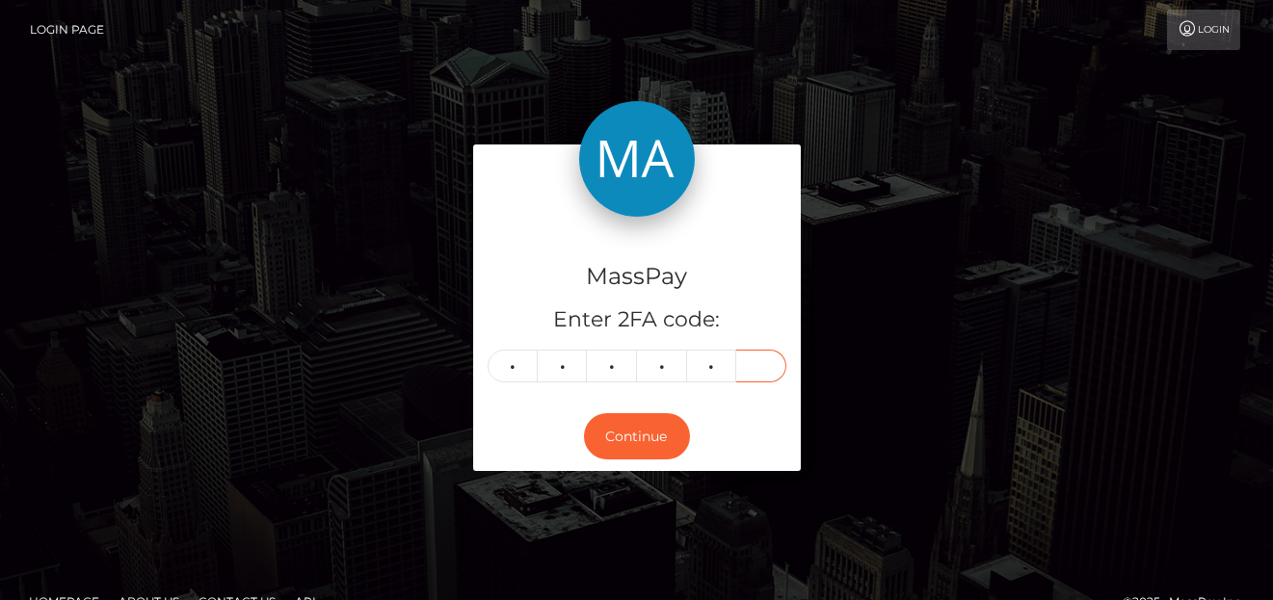
type input "2"
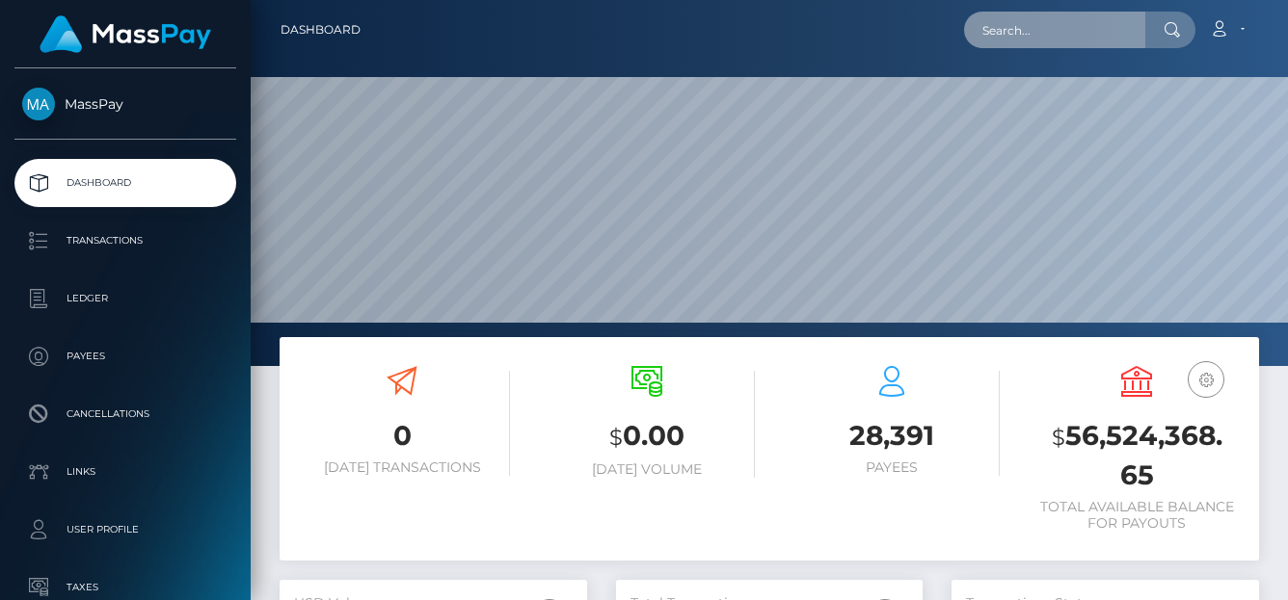
drag, startPoint x: 0, startPoint y: 0, endPoint x: 1006, endPoint y: 44, distance: 1007.1
click at [1006, 44] on input "text" at bounding box center [1054, 30] width 181 height 37
paste input "yanderexreader88@gmail.com"
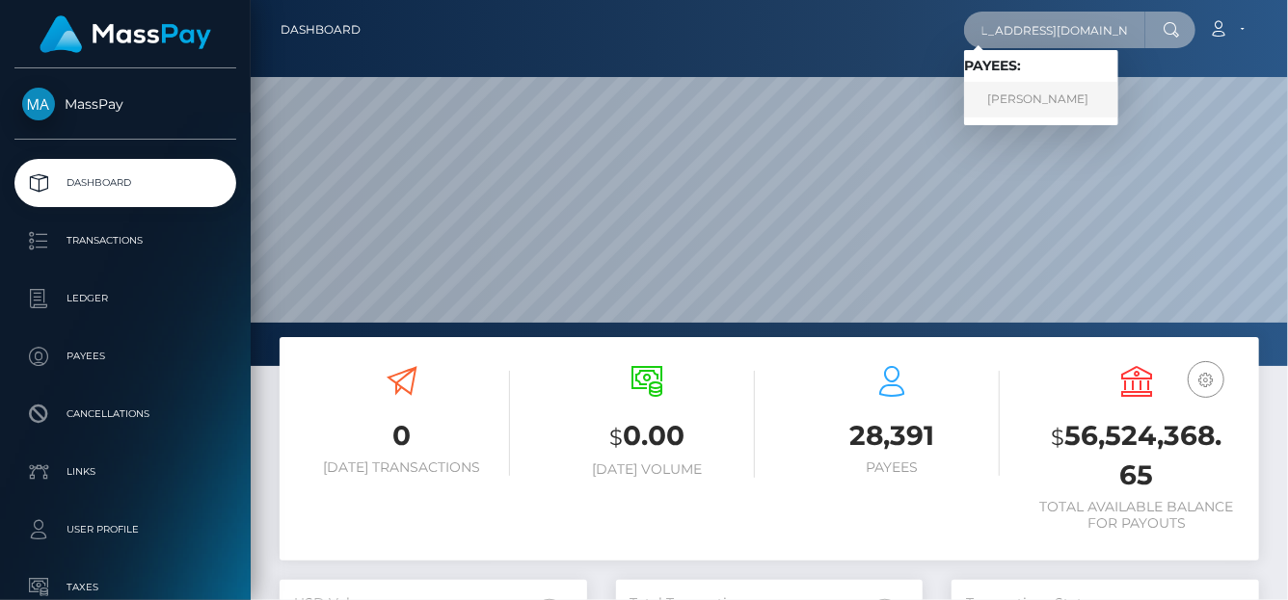
type input "yanderexreader88@gmail.com"
click at [1003, 105] on link "ALECK LEAN LUMANANG PALERO" at bounding box center [1041, 100] width 154 height 36
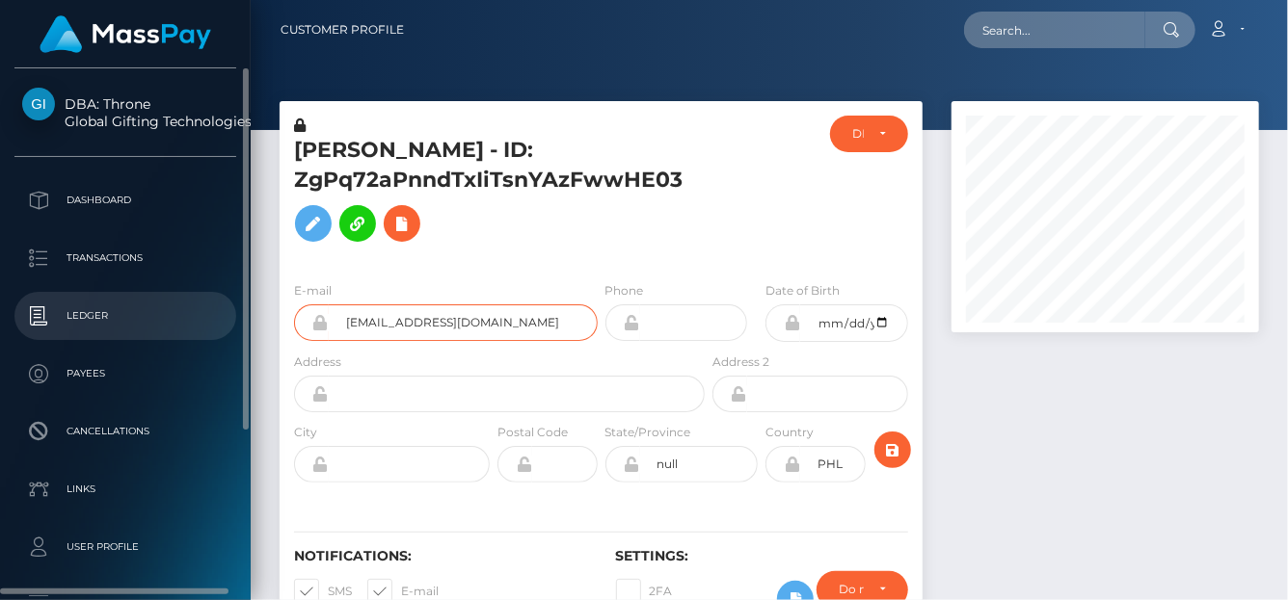
drag, startPoint x: 586, startPoint y: 343, endPoint x: 153, endPoint y: 338, distance: 432.8
click at [151, 345] on div "DBA: Throne Global Gifting Technologies Inc Dashboard Transactions Ledger" at bounding box center [644, 300] width 1288 height 600
